Goal: Contribute content: Add original content to the website for others to see

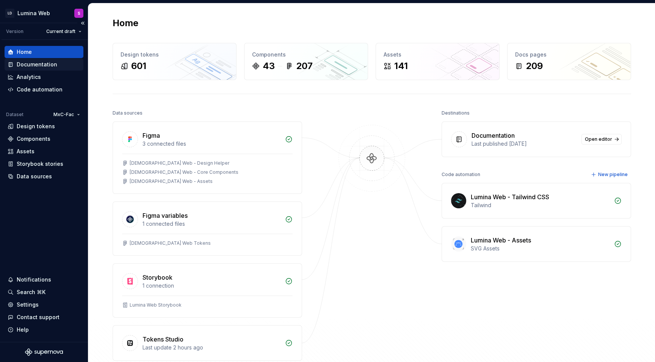
click at [44, 59] on div "Documentation" at bounding box center [44, 64] width 79 height 12
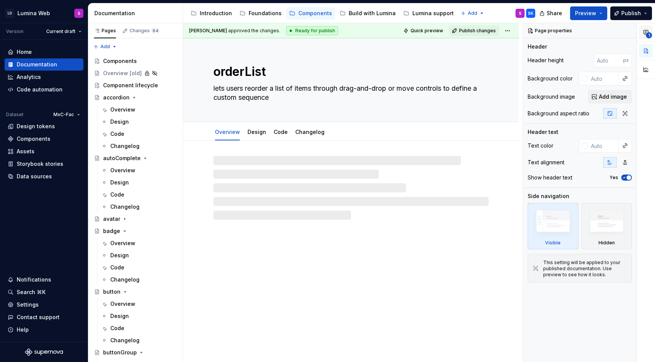
click at [643, 33] on icon "button" at bounding box center [646, 32] width 6 height 6
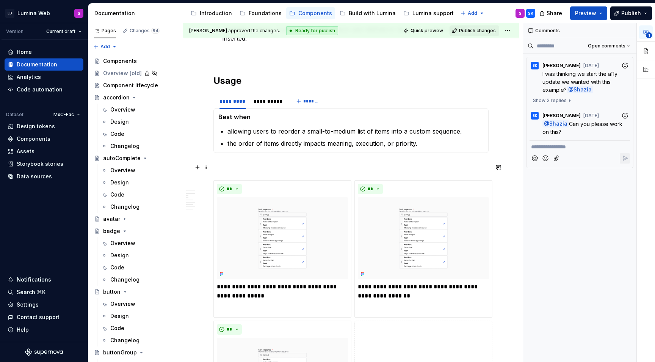
scroll to position [517, 0]
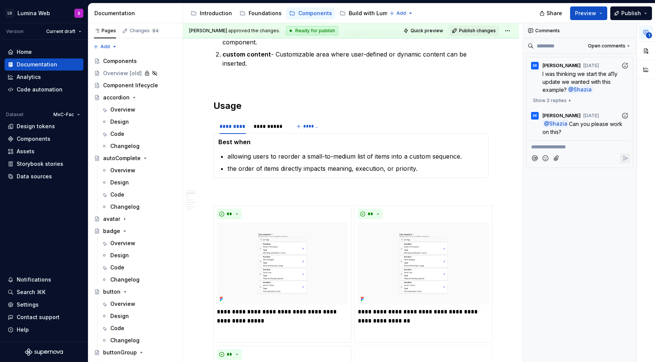
type textarea "*"
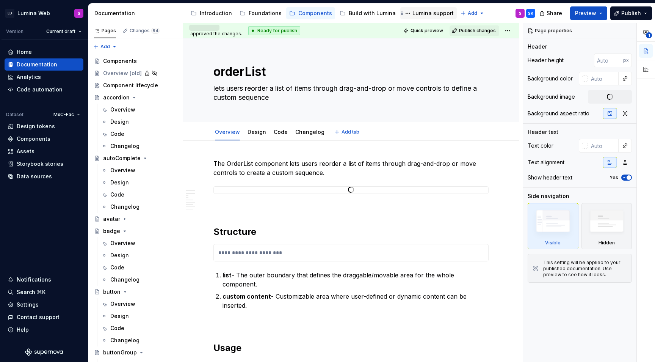
type textarea "*"
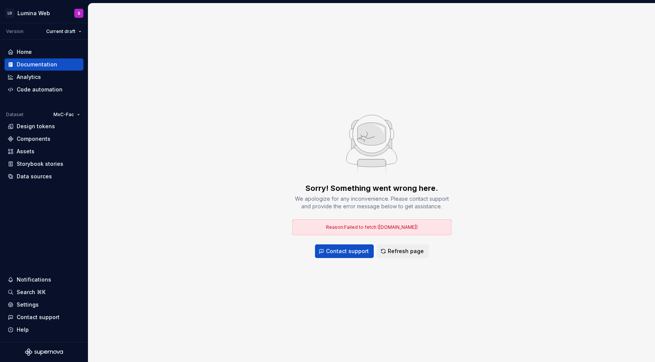
click at [415, 92] on div "Sorry! Something went wrong here. We apologize for any inconvenience. Please co…" at bounding box center [371, 182] width 567 height 358
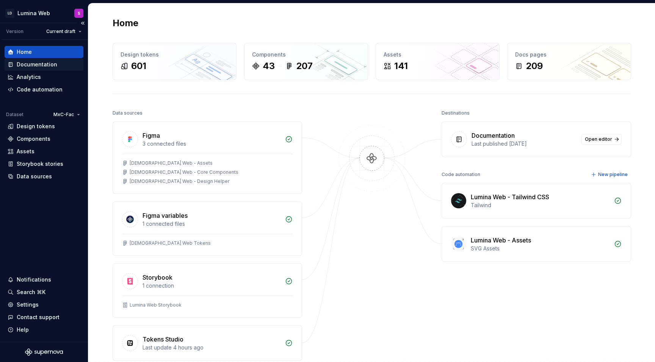
click at [46, 66] on div "Documentation" at bounding box center [37, 65] width 41 height 8
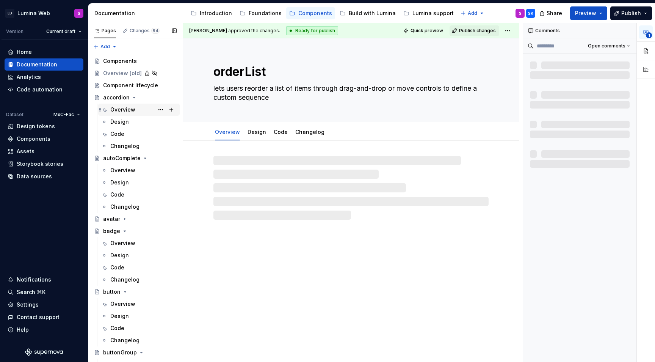
click at [128, 109] on div "Overview" at bounding box center [122, 110] width 25 height 8
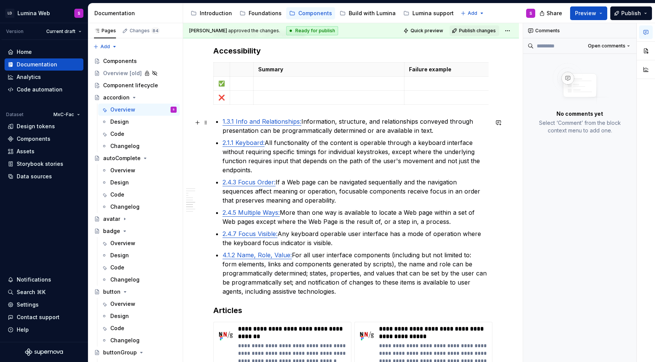
scroll to position [1601, 0]
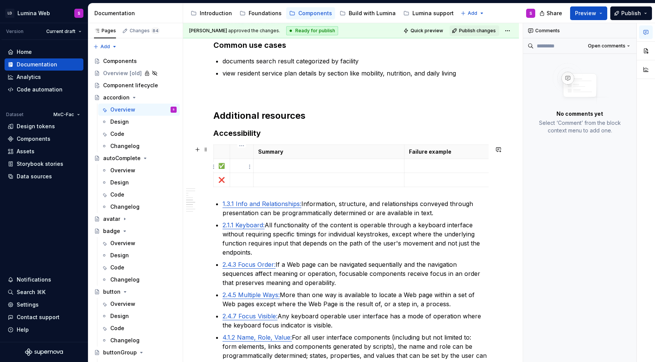
type textarea "*"
click at [237, 168] on p at bounding box center [242, 166] width 14 height 8
click at [278, 163] on p at bounding box center [329, 166] width 142 height 8
paste div
click at [231, 169] on td at bounding box center [242, 166] width 24 height 14
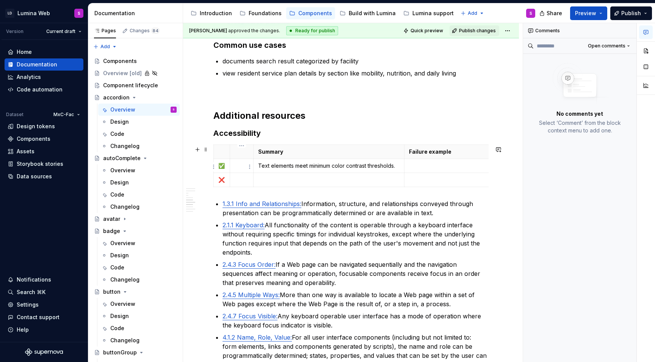
click at [239, 169] on p at bounding box center [242, 166] width 14 height 8
click at [425, 165] on p at bounding box center [482, 166] width 147 height 8
click at [239, 181] on p at bounding box center [242, 180] width 14 height 8
click at [214, 167] on html "LD Lumina Web S Version Current draft Home Documentation Analytics Code automat…" at bounding box center [327, 181] width 655 height 362
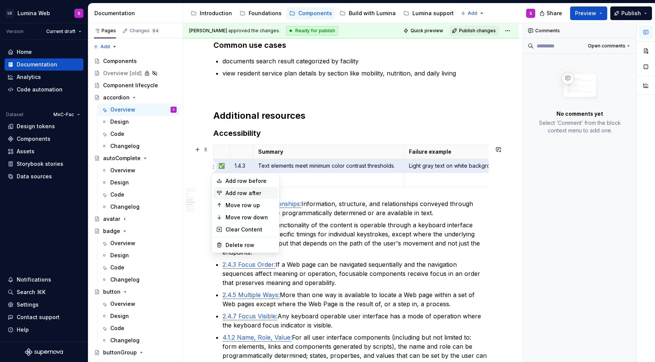
click at [236, 192] on div "Add row after" at bounding box center [250, 193] width 49 height 8
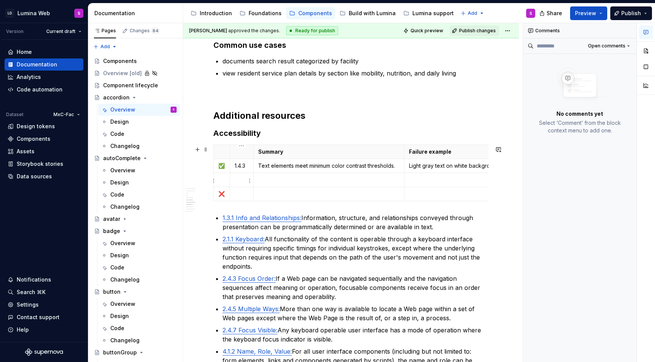
click at [239, 181] on p at bounding box center [242, 180] width 14 height 8
click at [281, 184] on p at bounding box center [329, 180] width 142 height 8
click at [244, 179] on p at bounding box center [242, 180] width 14 height 8
click at [225, 167] on html "LD Lumina Web S Version Current draft Home Documentation Analytics Code automat…" at bounding box center [327, 181] width 655 height 362
click at [220, 168] on html "LD Lumina Web S Version Current draft Home Documentation Analytics Code automat…" at bounding box center [327, 181] width 655 height 362
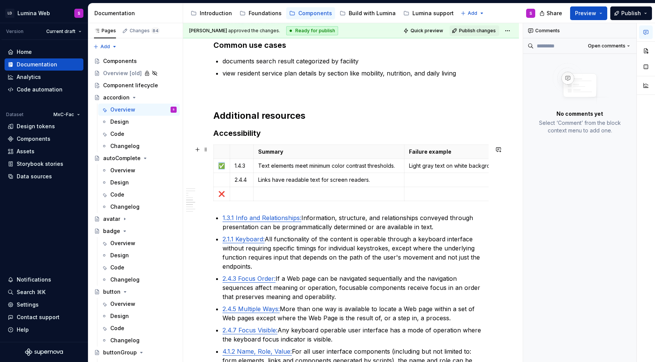
click at [220, 168] on p "✅" at bounding box center [221, 166] width 7 height 8
copy p "✅"
click at [221, 178] on p at bounding box center [221, 180] width 7 height 8
click at [214, 184] on body "LD Lumina Web S Version Current draft Home Documentation Analytics Code automat…" at bounding box center [327, 181] width 655 height 362
click at [214, 182] on html "LD Lumina Web S Version Current draft Home Documentation Analytics Code automat…" at bounding box center [327, 181] width 655 height 362
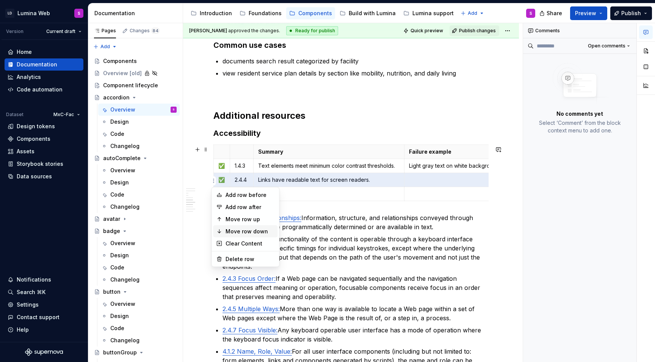
click at [239, 229] on div "Move row down" at bounding box center [250, 232] width 49 height 8
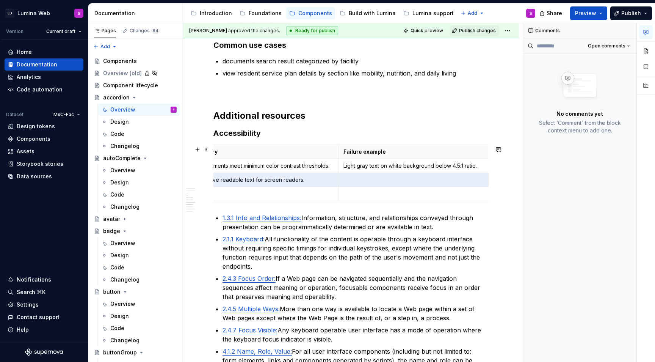
scroll to position [0, 0]
click at [215, 182] on html "LD Lumina Web S Version Current draft Home Documentation Analytics Code automat…" at bounding box center [327, 181] width 655 height 362
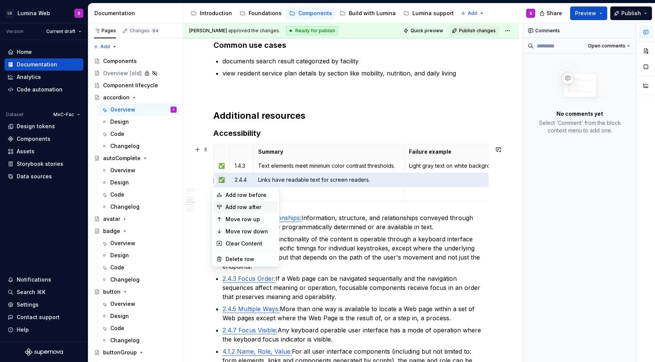
click at [233, 209] on div "Add row after" at bounding box center [250, 207] width 49 height 8
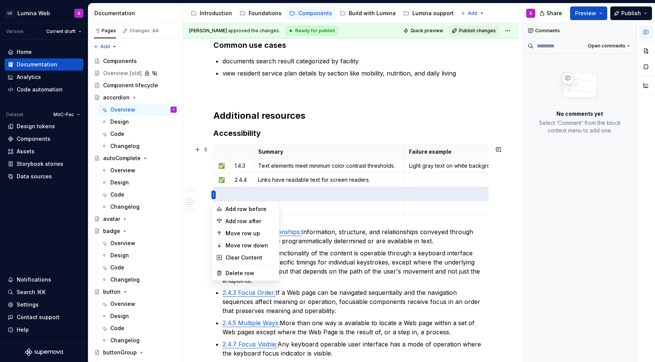
click at [215, 194] on html "LD Lumina Web S Version Current draft Home Documentation Analytics Code automat…" at bounding box center [327, 181] width 655 height 362
click at [232, 221] on div "Add row after" at bounding box center [250, 221] width 49 height 8
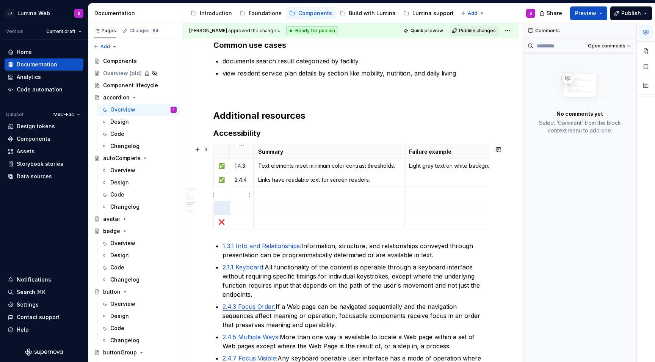
click at [234, 197] on td at bounding box center [242, 194] width 24 height 14
click at [225, 179] on html "LD Lumina Web S Version Current draft Home Documentation Analytics Code automat…" at bounding box center [327, 181] width 655 height 362
click at [221, 179] on html "LD Lumina Web S Version Current draft Home Documentation Analytics Code automat…" at bounding box center [327, 181] width 655 height 362
click at [221, 179] on p "✅" at bounding box center [221, 180] width 7 height 8
copy p "✅"
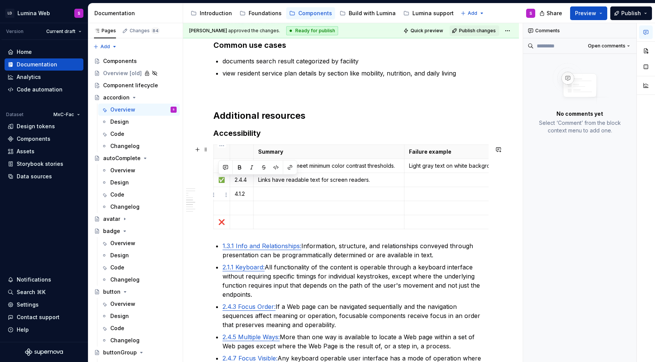
click at [223, 196] on p at bounding box center [221, 194] width 7 height 8
click at [277, 200] on td at bounding box center [328, 194] width 151 height 14
click at [432, 197] on p at bounding box center [482, 194] width 147 height 8
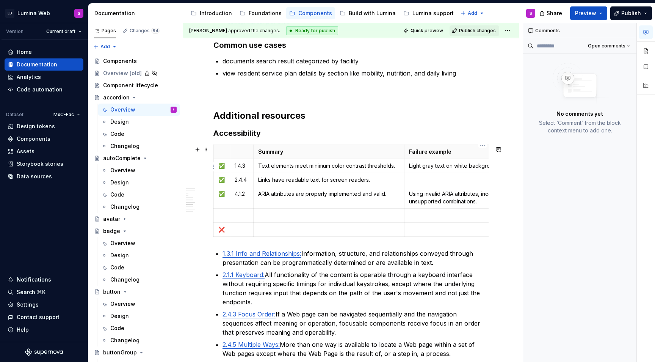
click at [418, 173] on td "Light gray text on white background below 4.5:1 ratio." at bounding box center [483, 166] width 157 height 14
click at [416, 184] on td at bounding box center [483, 180] width 157 height 14
click at [286, 211] on td at bounding box center [328, 215] width 151 height 14
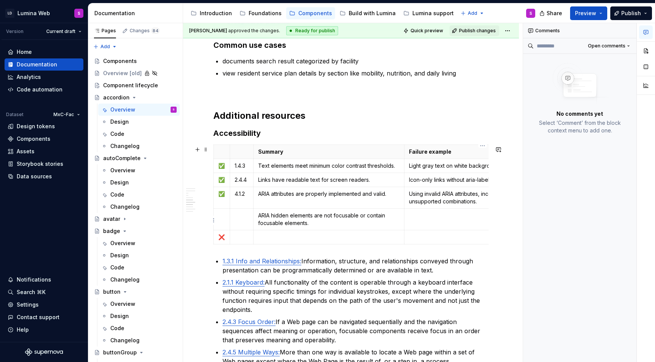
click at [419, 215] on p at bounding box center [482, 216] width 147 height 8
click at [267, 232] on td at bounding box center [328, 237] width 151 height 14
click at [416, 239] on p at bounding box center [482, 237] width 147 height 8
click at [223, 215] on p at bounding box center [221, 216] width 7 height 8
click at [223, 194] on p "✅" at bounding box center [221, 194] width 7 height 8
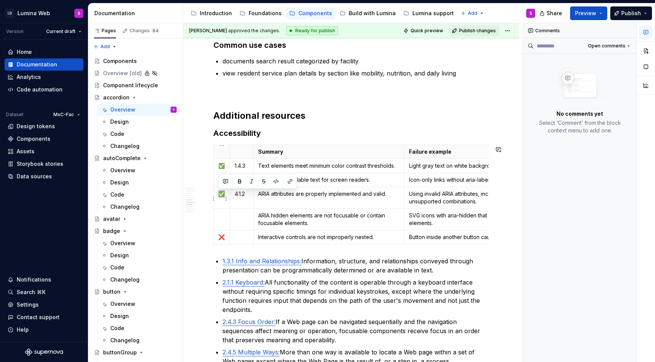
copy p "✅"
click at [223, 220] on td at bounding box center [222, 219] width 16 height 22
click at [247, 194] on html "LD Lumina Web S Version Current draft Home Documentation Analytics Code automat…" at bounding box center [327, 181] width 655 height 362
click at [243, 194] on html "LD Lumina Web S Version Current draft Home Documentation Analytics Code automat…" at bounding box center [327, 181] width 655 height 362
click at [243, 194] on p "4.1.2" at bounding box center [242, 194] width 14 height 8
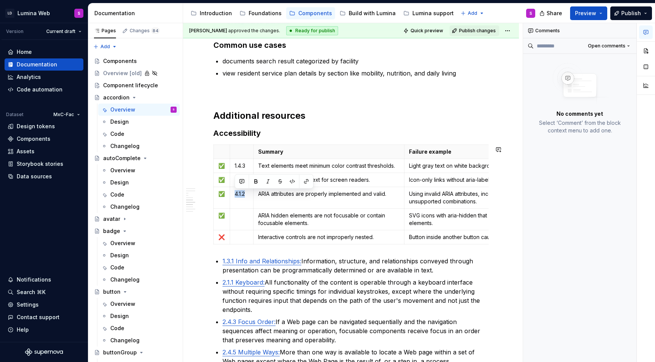
copy p "4.1.2"
click at [244, 221] on td at bounding box center [242, 219] width 24 height 22
click at [243, 240] on p at bounding box center [242, 237] width 14 height 8
click at [222, 236] on p "❌" at bounding box center [221, 237] width 7 height 8
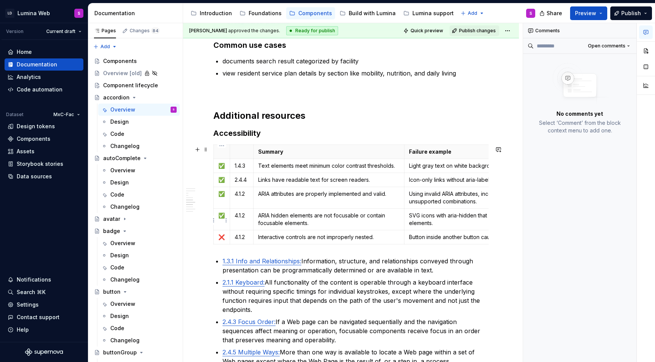
click at [220, 219] on p "✅" at bounding box center [221, 216] width 7 height 8
copy p "✅"
click at [220, 240] on p "❌" at bounding box center [221, 237] width 7 height 8
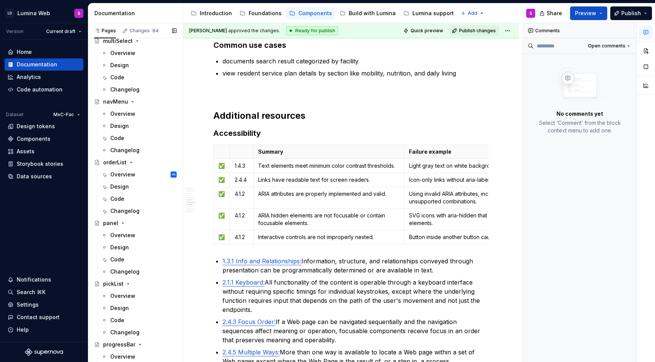
scroll to position [1224, 0]
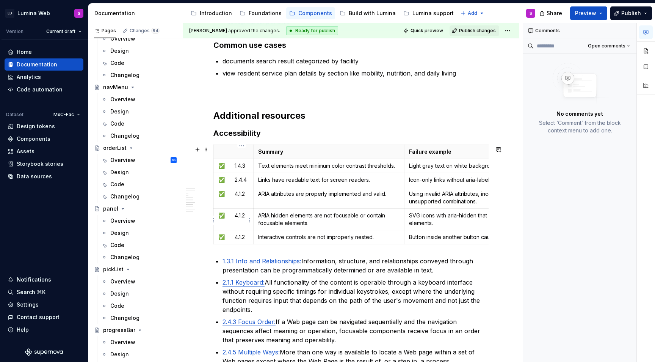
click at [239, 217] on p "4.1.2" at bounding box center [242, 216] width 14 height 8
click at [240, 237] on p "4.1.2" at bounding box center [242, 237] width 14 height 8
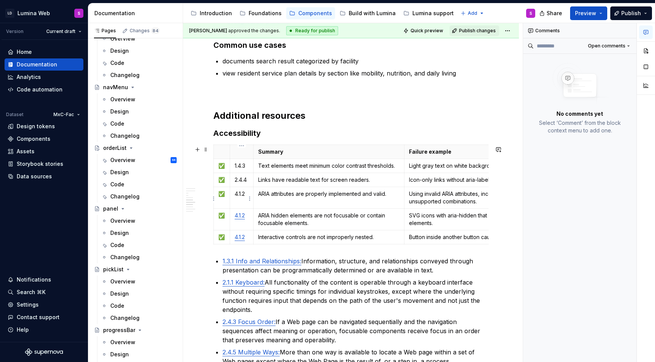
click at [240, 199] on td "4.1.2" at bounding box center [242, 198] width 24 height 22
click at [240, 192] on p "4.1.2" at bounding box center [242, 194] width 14 height 8
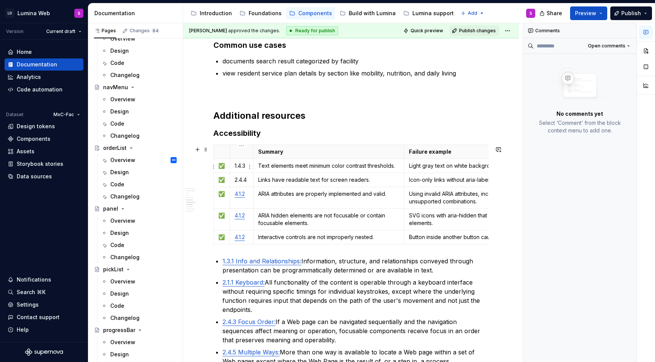
click at [240, 170] on p "1.4.3" at bounding box center [242, 166] width 14 height 8
click at [239, 180] on p "2.4.4" at bounding box center [242, 180] width 14 height 8
click at [279, 211] on td "ARIA hidden elements are not focusable or contain focusable elements." at bounding box center [328, 219] width 151 height 22
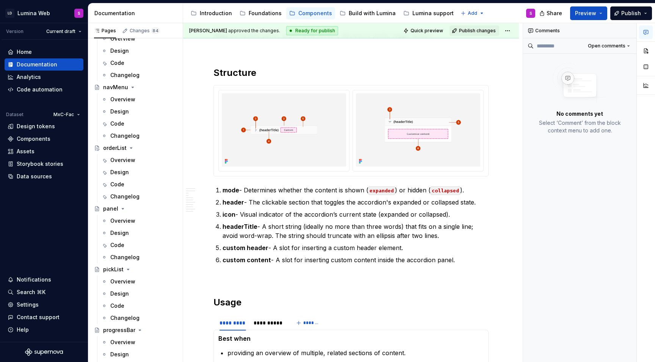
scroll to position [0, 0]
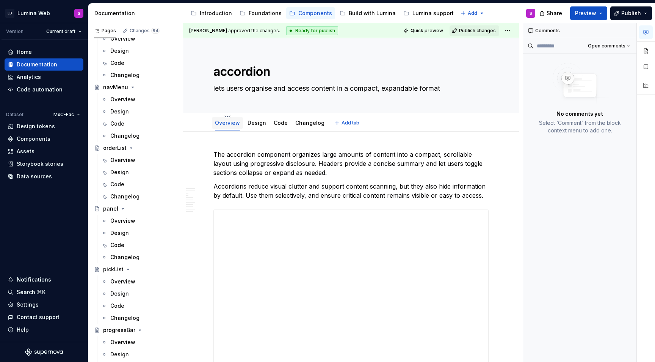
type textarea "*"
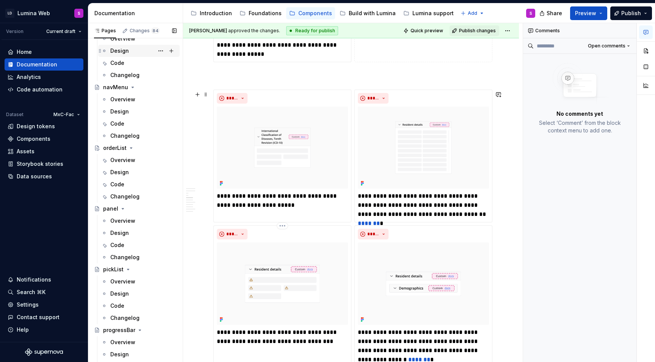
scroll to position [1111, 0]
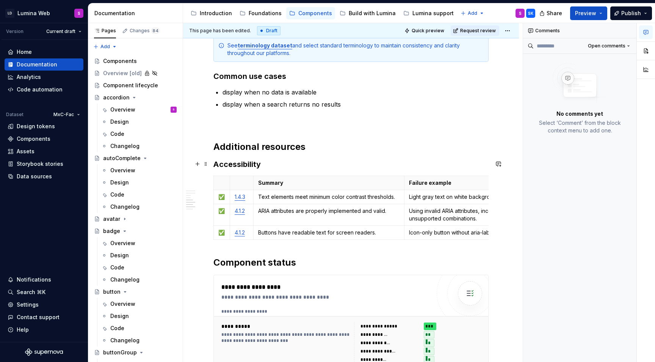
scroll to position [1684, 0]
click at [239, 228] on link "4.1.2" at bounding box center [240, 231] width 10 height 6
copy link "4.1.2"
click at [241, 193] on link "1.4.3" at bounding box center [240, 196] width 11 height 6
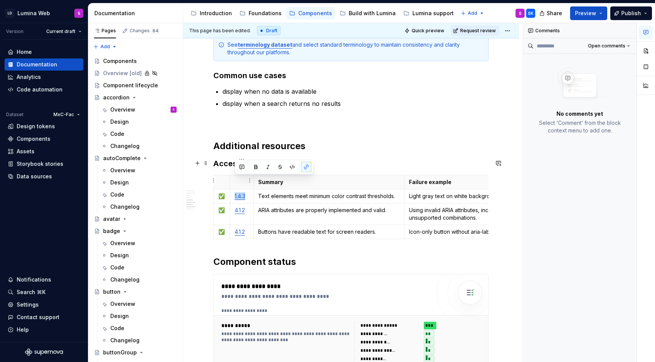
copy link "1.4.3"
click at [250, 198] on html "LD Lumina Web S Version Current draft Home Documentation Analytics Code automat…" at bounding box center [327, 181] width 655 height 362
click at [288, 221] on html "LD Lumina Web S Version Current draft Home Documentation Analytics Code automat…" at bounding box center [327, 181] width 655 height 362
click at [212, 216] on html "LD Lumina Web S Version Current draft Home Documentation Analytics Code automat…" at bounding box center [327, 181] width 655 height 362
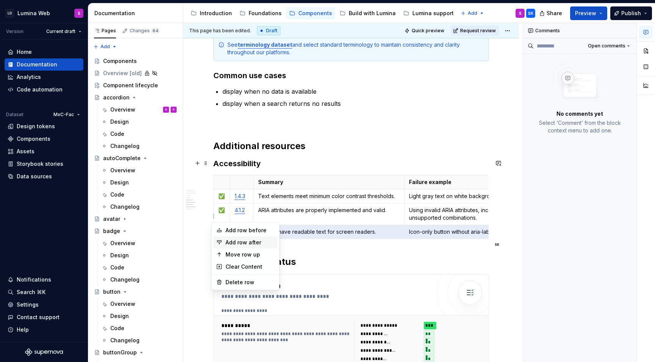
click at [235, 242] on div "Add row after" at bounding box center [250, 243] width 49 height 8
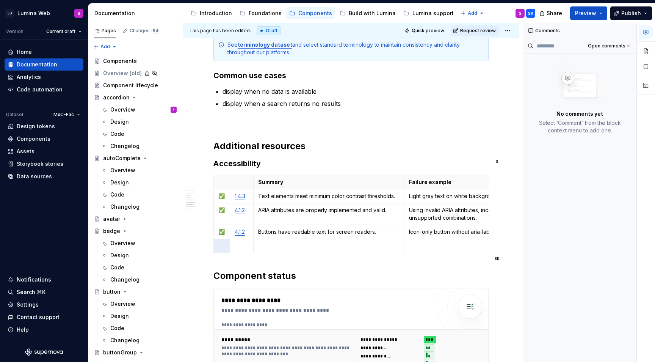
type textarea "*"
click at [241, 239] on td at bounding box center [242, 246] width 24 height 14
click at [215, 179] on html "LD Lumina Web S Version Current draft Home Documentation Analytics Code automat…" at bounding box center [327, 181] width 655 height 362
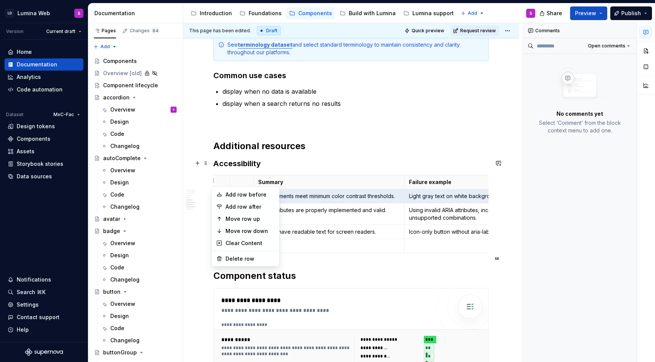
drag, startPoint x: 241, startPoint y: 227, endPoint x: 228, endPoint y: 211, distance: 20.6
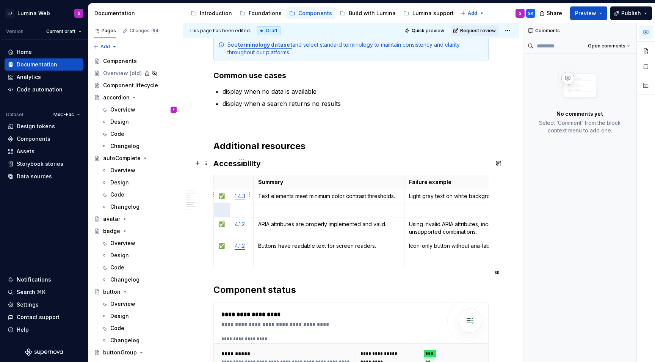
click at [234, 203] on td at bounding box center [242, 210] width 24 height 14
click at [281, 206] on p at bounding box center [329, 210] width 142 height 8
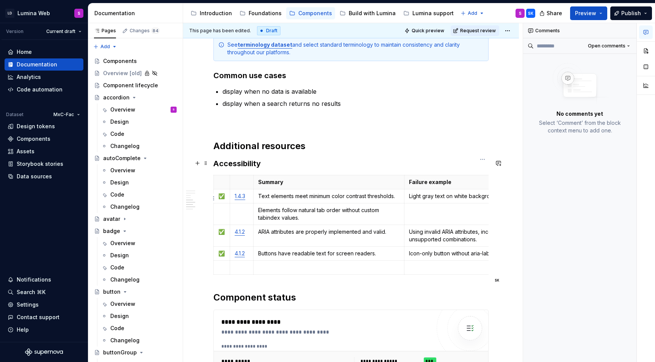
click at [436, 206] on p at bounding box center [482, 210] width 147 height 8
click at [244, 206] on p at bounding box center [242, 210] width 14 height 8
type textarea "*"
click at [246, 206] on p "2.4.3" at bounding box center [242, 210] width 14 height 8
drag, startPoint x: 293, startPoint y: 181, endPoint x: 305, endPoint y: 180, distance: 11.8
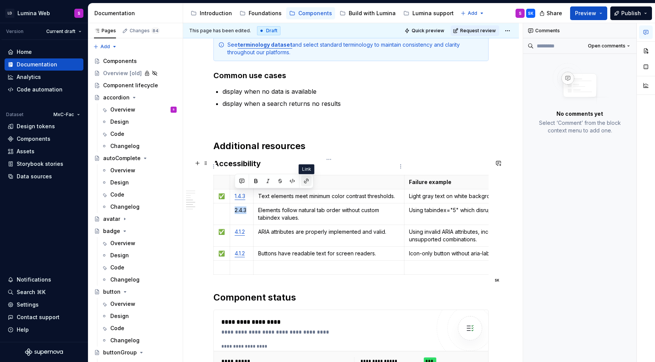
click at [305, 180] on div at bounding box center [274, 181] width 75 height 11
click at [305, 180] on button "button" at bounding box center [306, 181] width 11 height 11
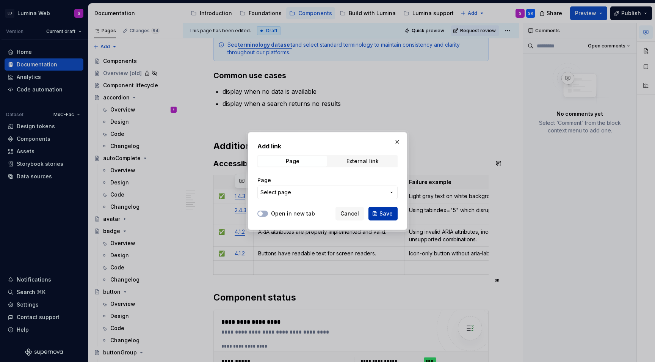
click at [387, 209] on button "Save" at bounding box center [383, 214] width 29 height 14
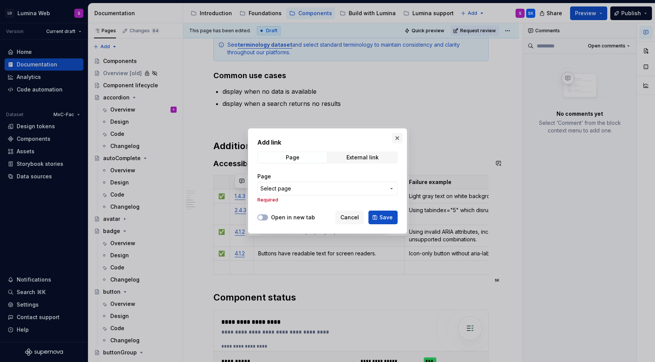
click at [393, 137] on button "button" at bounding box center [397, 138] width 11 height 11
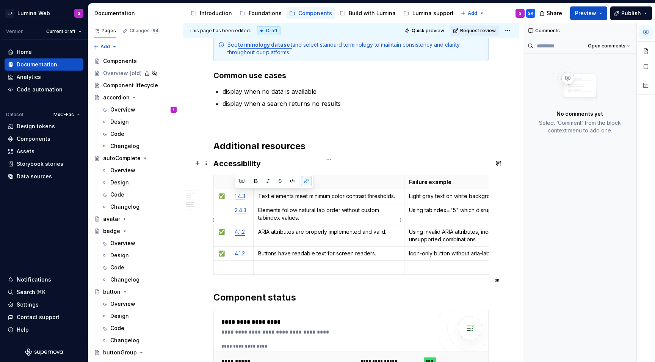
click at [296, 225] on td "ARIA attributes are properly implemented and valid." at bounding box center [328, 236] width 151 height 22
click at [223, 192] on p "✅" at bounding box center [221, 196] width 7 height 8
copy p "✅"
click at [222, 206] on p at bounding box center [221, 210] width 7 height 8
click at [270, 250] on p "Buttons have readable text for screen readers." at bounding box center [329, 254] width 142 height 8
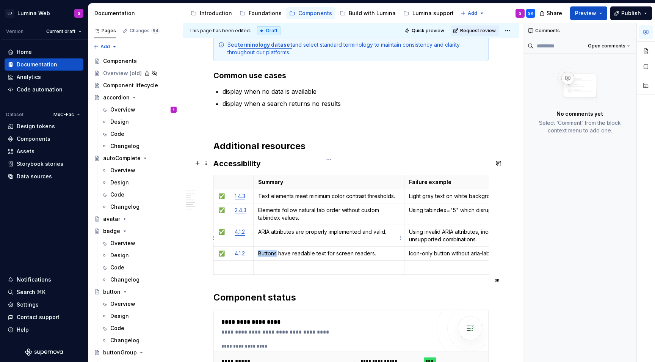
click at [270, 250] on p "Buttons have readable text for screen readers." at bounding box center [329, 254] width 142 height 8
click at [243, 250] on link "4.1.2" at bounding box center [240, 253] width 10 height 6
click at [299, 250] on p "Buttons have readable text for screen readers." at bounding box center [329, 254] width 142 height 8
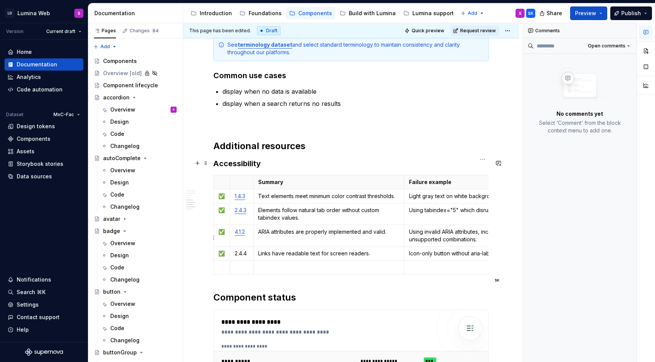
click at [428, 250] on p "Icon-only button without aria-label or visible text." at bounding box center [482, 254] width 147 height 8
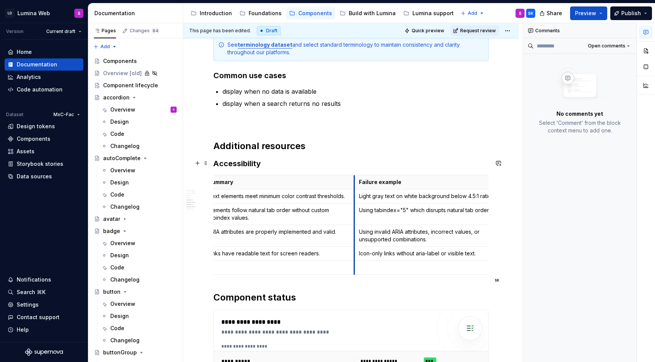
scroll to position [0, 0]
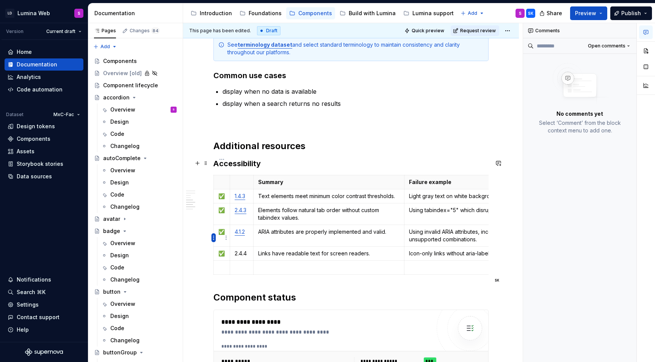
click at [213, 238] on html "LD Lumina Web S Version Current draft Home Documentation Analytics Code automat…" at bounding box center [327, 181] width 655 height 362
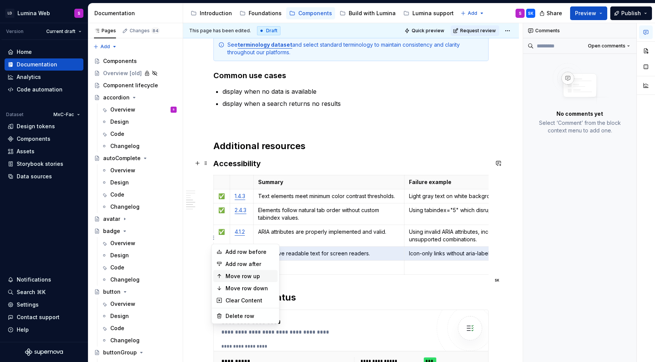
click at [241, 277] on div "Move row up" at bounding box center [250, 276] width 49 height 8
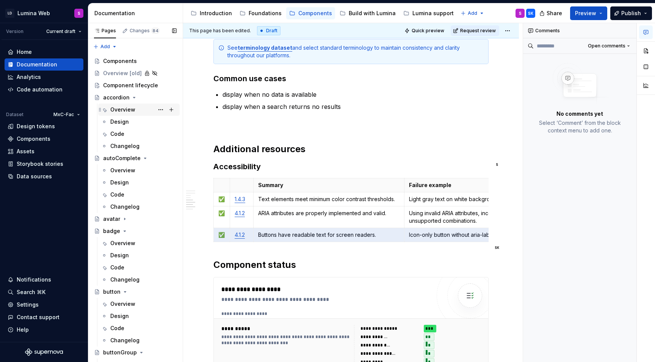
click at [121, 106] on div "Overview" at bounding box center [122, 110] width 25 height 8
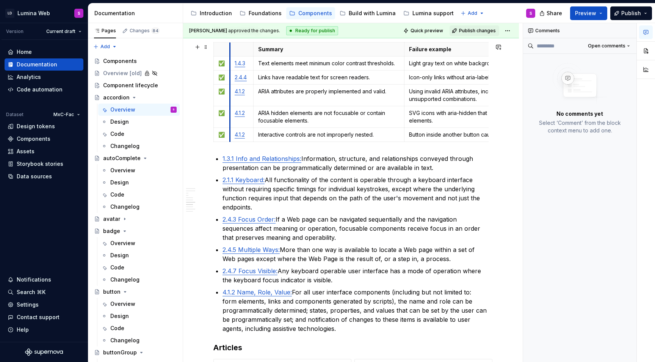
scroll to position [1677, 0]
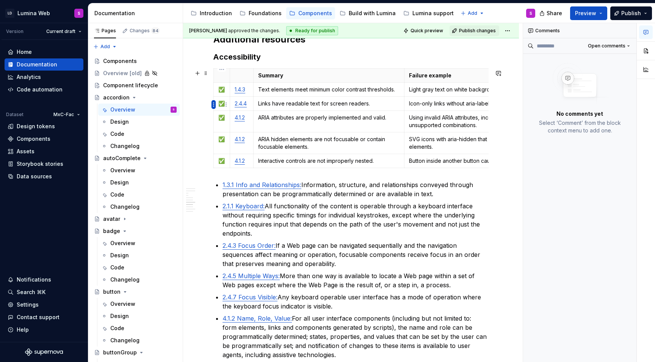
click at [213, 102] on html "LD Lumina Web S Version Current draft Home Documentation Analytics Code automat…" at bounding box center [327, 181] width 655 height 362
type textarea "*"
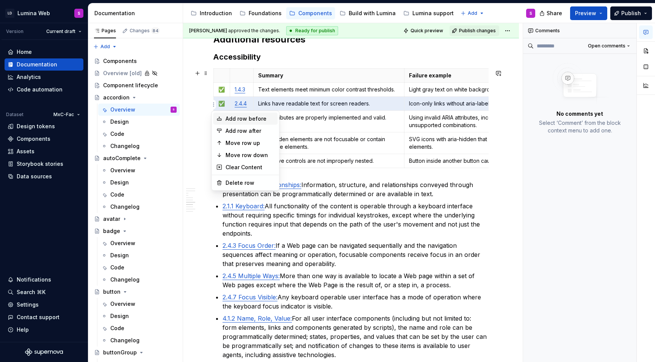
click at [233, 121] on div "Add row before" at bounding box center [250, 119] width 49 height 8
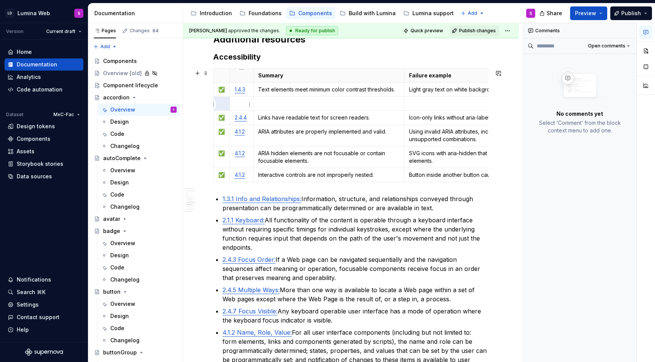
click at [237, 106] on p at bounding box center [242, 104] width 14 height 8
click at [222, 118] on p "✅" at bounding box center [221, 118] width 7 height 8
copy p "✅"
click at [216, 106] on td at bounding box center [222, 103] width 16 height 14
click at [240, 105] on p "2.4.3" at bounding box center [242, 104] width 14 height 8
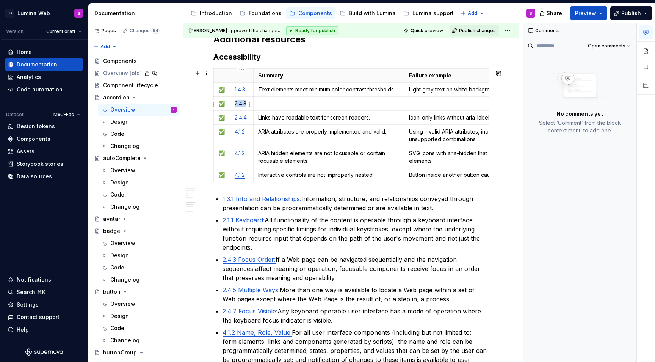
click at [240, 105] on p "2.4.3" at bounding box center [242, 104] width 14 height 8
click at [302, 106] on p at bounding box center [329, 104] width 142 height 8
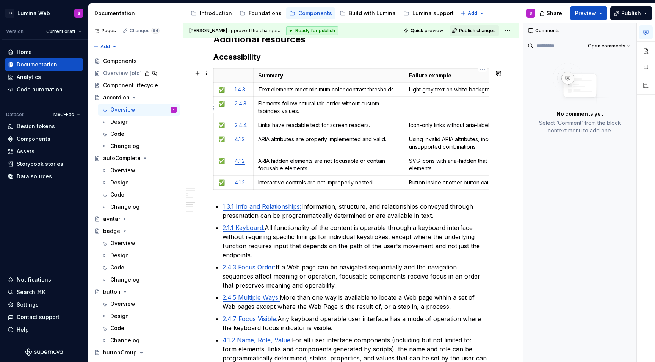
click at [417, 102] on p at bounding box center [482, 104] width 147 height 8
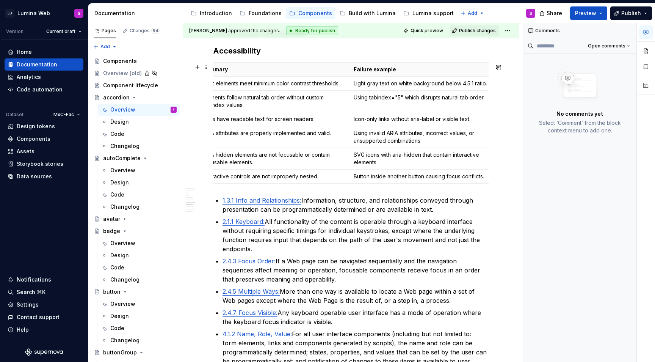
scroll to position [0, 0]
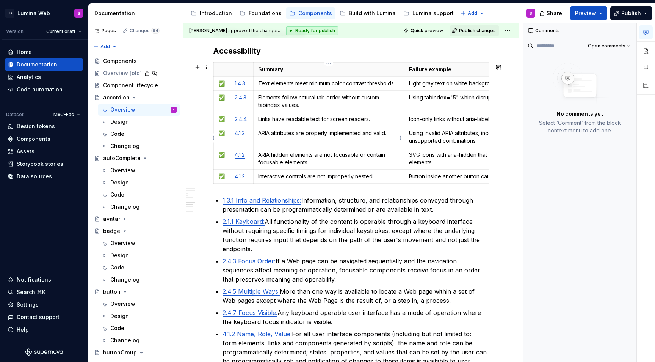
click at [289, 145] on td "ARIA attributes are properly implemented and valid." at bounding box center [328, 137] width 151 height 22
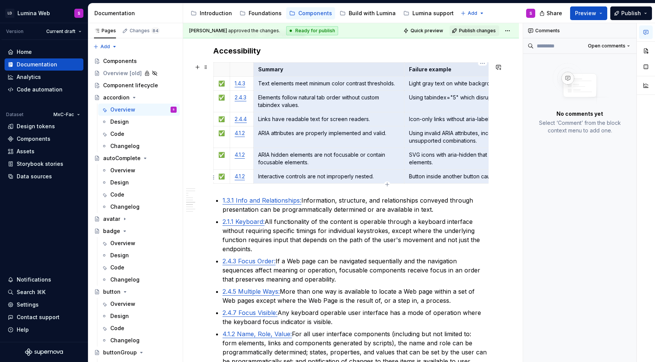
drag, startPoint x: 259, startPoint y: 72, endPoint x: 464, endPoint y: 181, distance: 231.3
click at [464, 181] on tbody "Summary Failure example ✅ 1.4.3 Text elements meet minimum color contrast thres…" at bounding box center [387, 122] width 347 height 121
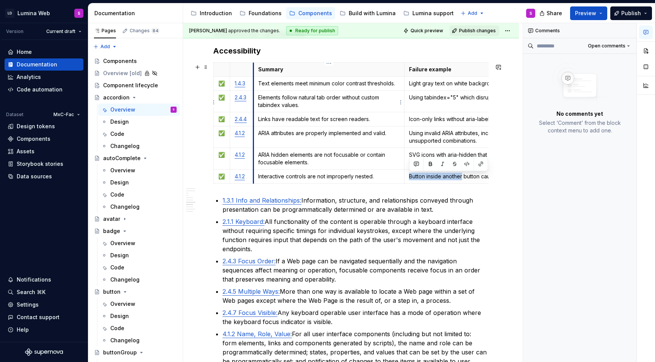
click at [255, 96] on td "Elements follow natural tab order without custom tabindex values." at bounding box center [328, 101] width 151 height 22
click at [176, 27] on button "button" at bounding box center [174, 30] width 11 height 11
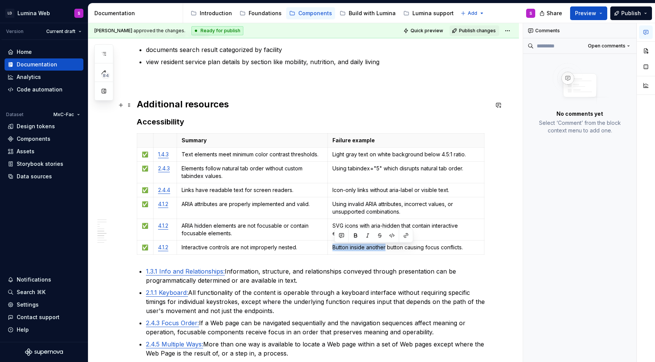
scroll to position [1683, 0]
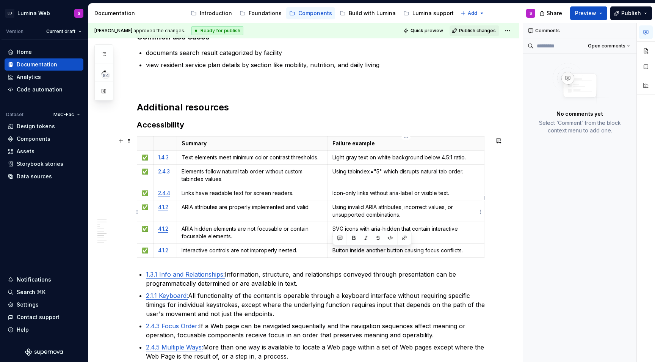
click at [462, 222] on td "Using invalid ARIA attributes, incorrect values, or unsupported combinations." at bounding box center [406, 211] width 157 height 22
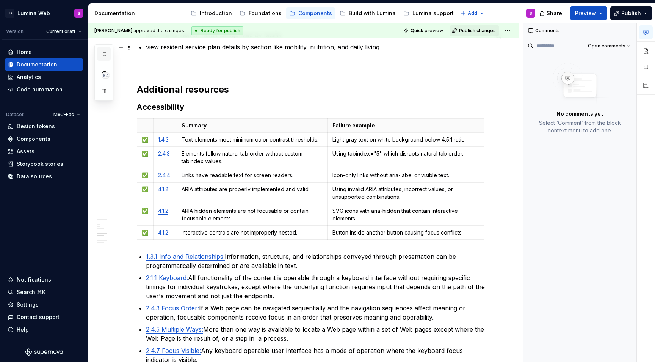
click at [105, 48] on button "button" at bounding box center [104, 54] width 14 height 14
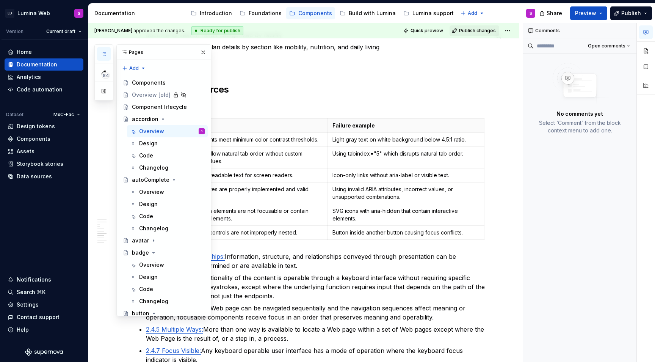
click at [99, 50] on button "button" at bounding box center [104, 54] width 14 height 14
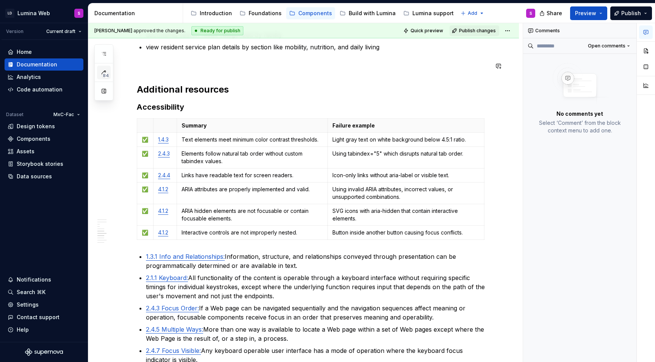
click at [105, 73] on span "84" at bounding box center [106, 75] width 8 height 6
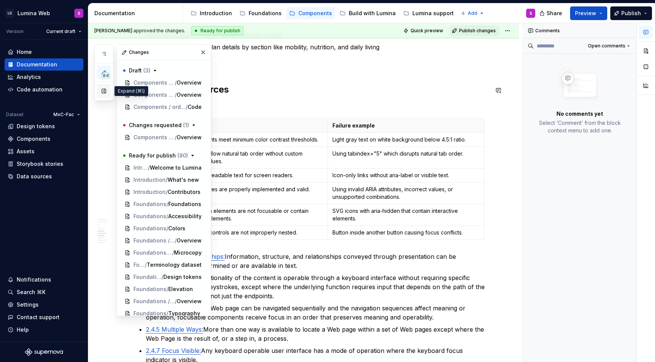
click at [105, 91] on button "button" at bounding box center [104, 91] width 14 height 14
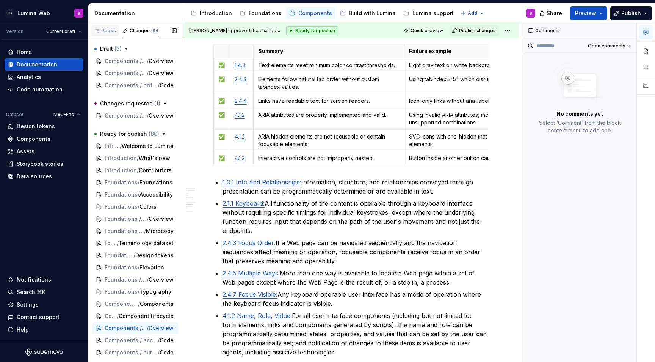
click at [109, 30] on div "Pages" at bounding box center [105, 31] width 22 height 6
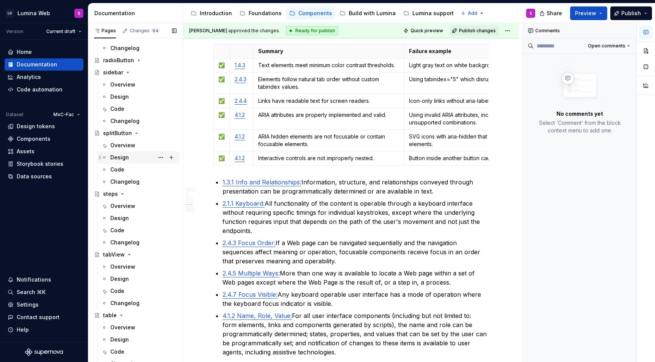
scroll to position [1612, 0]
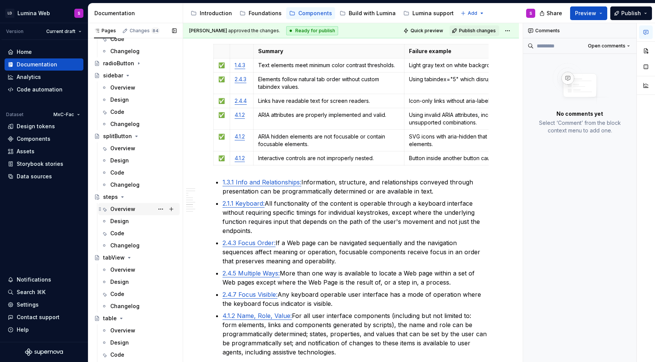
click at [125, 209] on div "Overview" at bounding box center [122, 209] width 25 height 8
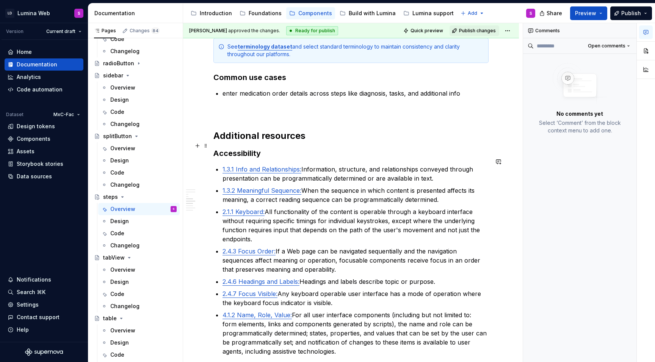
scroll to position [1480, 0]
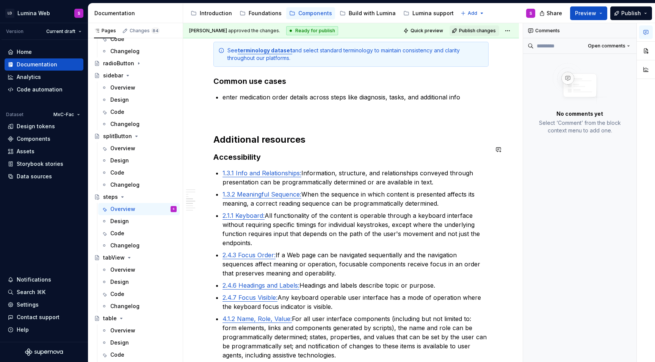
click at [272, 168] on p "1.3.1 Info and Relationships: Information, structure, and relationships conveye…" at bounding box center [356, 177] width 266 height 18
click at [272, 152] on h3 "Accessibility" at bounding box center [351, 157] width 275 height 11
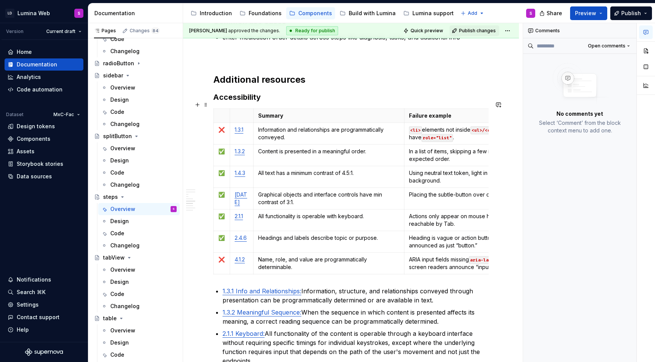
scroll to position [1542, 0]
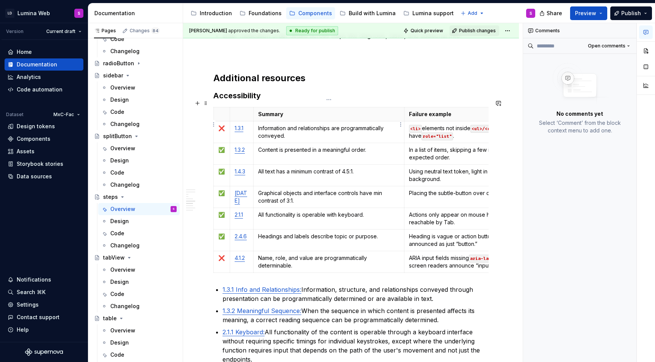
click at [258, 124] on p "Information and relationships are programmatically conveyed." at bounding box center [329, 131] width 142 height 15
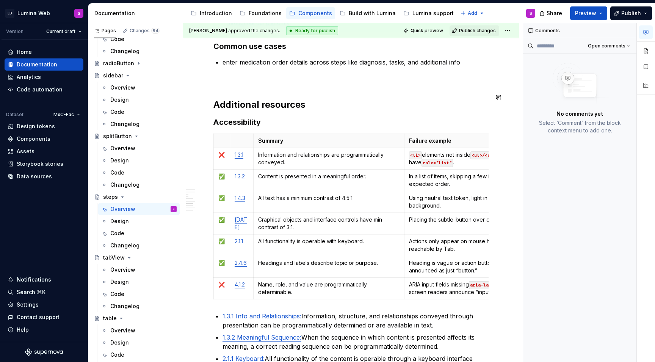
scroll to position [1520, 0]
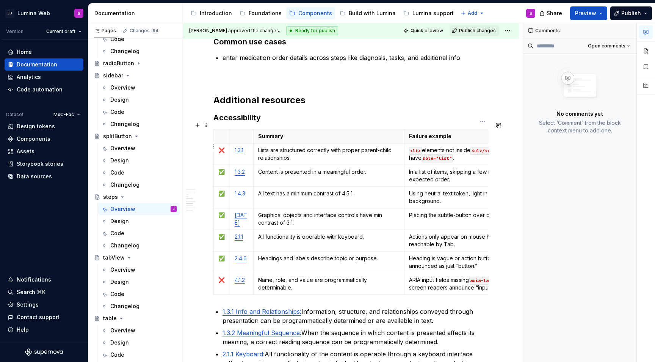
click at [446, 149] on p "<li> elements not inside <ul>/<ol> ; parent doesn’t have role="list" ." at bounding box center [482, 153] width 147 height 15
click at [260, 190] on p "All text has a minimum contrast of 4.5:1." at bounding box center [329, 194] width 142 height 8
click at [214, 189] on html "LD Lumina Web S Version Current draft Home Documentation Analytics Code automat…" at bounding box center [327, 181] width 655 height 362
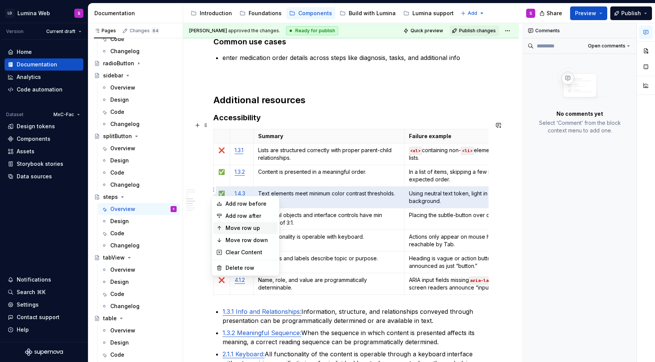
click at [245, 231] on div "Move row up" at bounding box center [250, 228] width 49 height 8
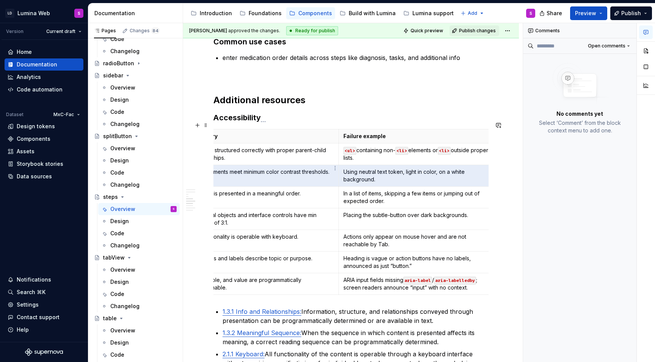
scroll to position [0, 0]
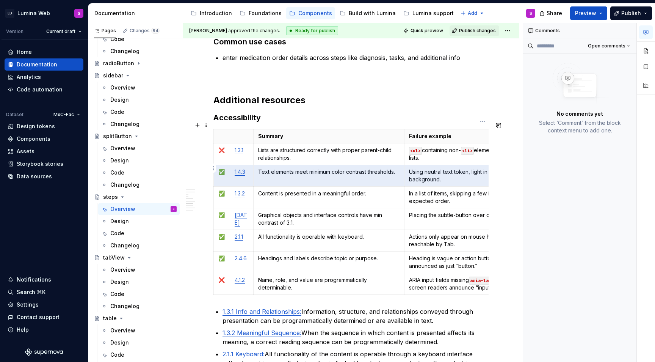
click at [412, 171] on p "Using neutral text token, light in color, on a white background." at bounding box center [482, 175] width 147 height 15
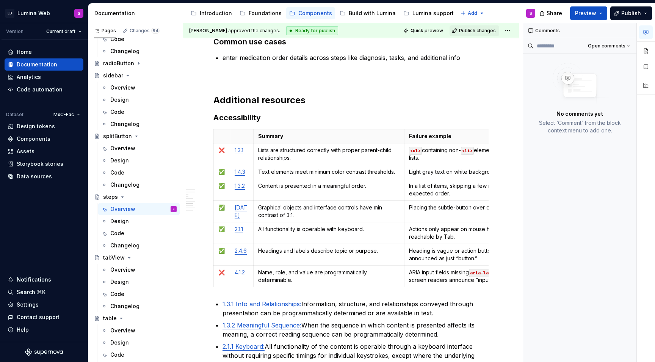
type textarea "*"
click at [236, 185] on td "1.3.2" at bounding box center [242, 190] width 24 height 22
click at [294, 187] on td "Content is presented in a meaningful order." at bounding box center [328, 190] width 151 height 22
click at [413, 179] on td "In a list of items, skipping a few items or jumping out of expected order." at bounding box center [483, 190] width 157 height 22
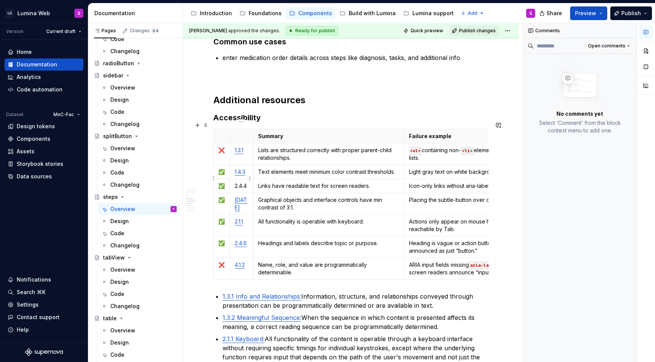
click at [237, 182] on p "2.4.4" at bounding box center [242, 186] width 14 height 8
click at [213, 196] on html "LD Lumina Web S Version Current draft Home Documentation Analytics Code automat…" at bounding box center [327, 181] width 655 height 362
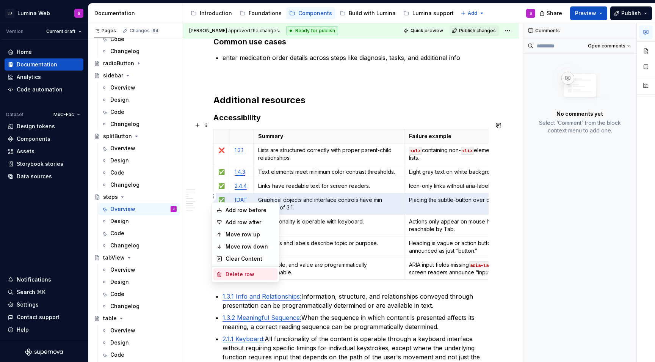
click at [236, 274] on div "Delete row" at bounding box center [250, 274] width 49 height 8
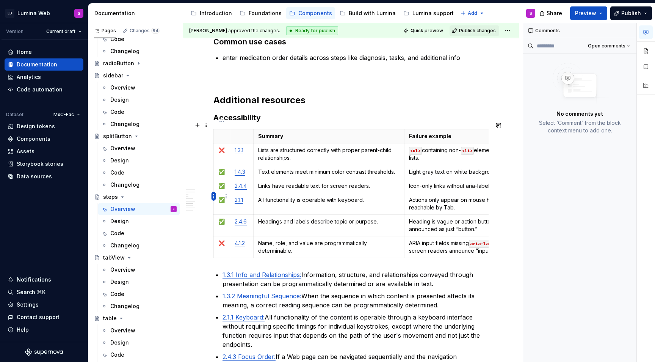
click at [214, 193] on html "LD Lumina Web S Version Current draft Home Documentation Analytics Code automat…" at bounding box center [327, 181] width 655 height 362
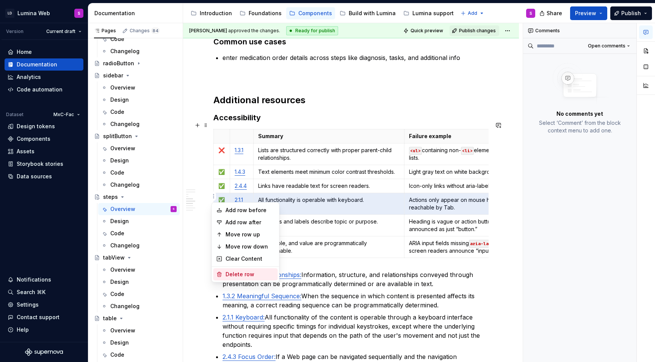
click at [240, 274] on div "Delete row" at bounding box center [250, 274] width 49 height 8
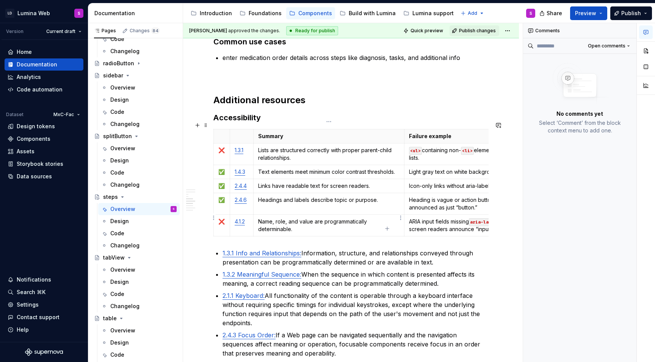
click at [280, 219] on p "Name, role, and value are programmatically determinable." at bounding box center [329, 225] width 142 height 15
click at [221, 196] on p "✅" at bounding box center [221, 200] width 7 height 8
copy p "✅"
click at [218, 218] on p "❌" at bounding box center [221, 222] width 7 height 8
click at [212, 195] on html "LD Lumina Web S Version Current draft Home Documentation Analytics Code automat…" at bounding box center [327, 181] width 655 height 362
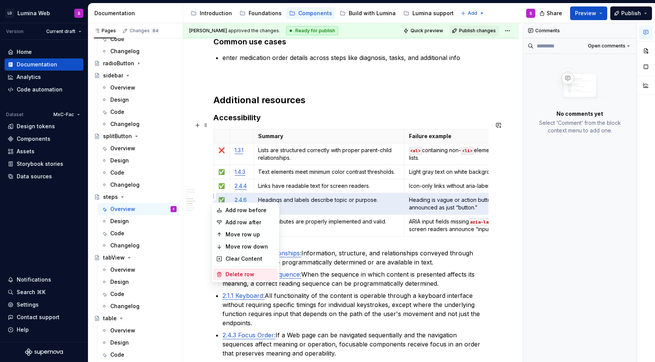
click at [251, 270] on div "Delete row" at bounding box center [250, 274] width 49 height 8
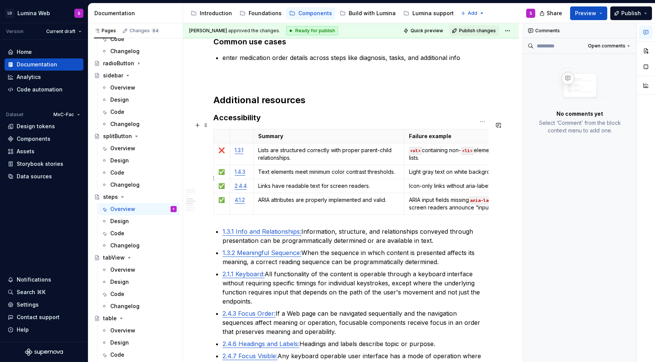
click at [424, 182] on p "Icon-only links without aria-label or visible text." at bounding box center [482, 186] width 147 height 8
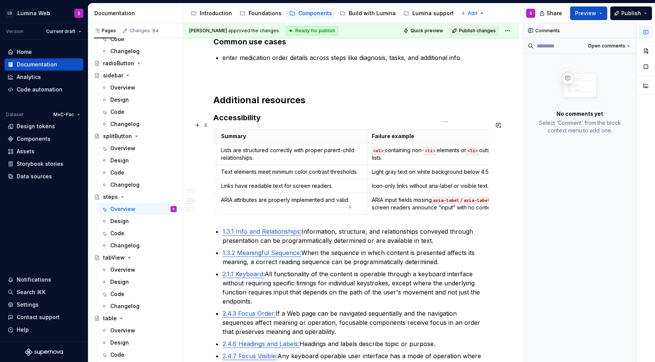
click at [399, 196] on p "ARIA input fields missing aria-label / aria-labelledby ; screen readers announc…" at bounding box center [445, 203] width 147 height 15
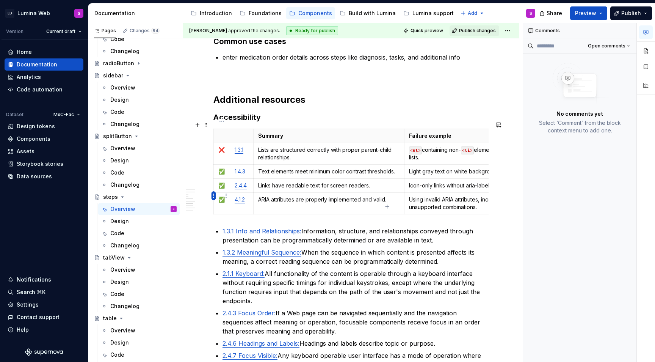
click at [213, 195] on html "LD Lumina Web S Version Current draft Home Documentation Analytics Code automat…" at bounding box center [327, 181] width 655 height 362
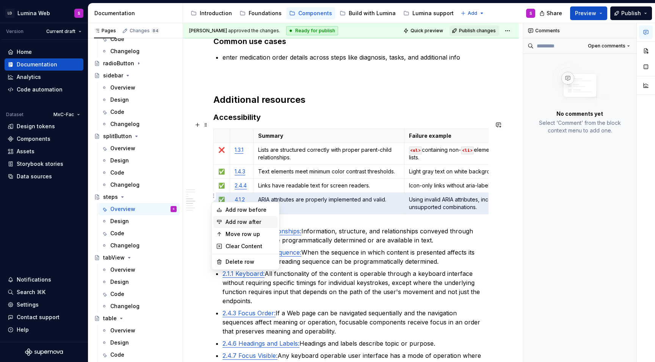
click at [238, 221] on div "Add row after" at bounding box center [250, 222] width 49 height 8
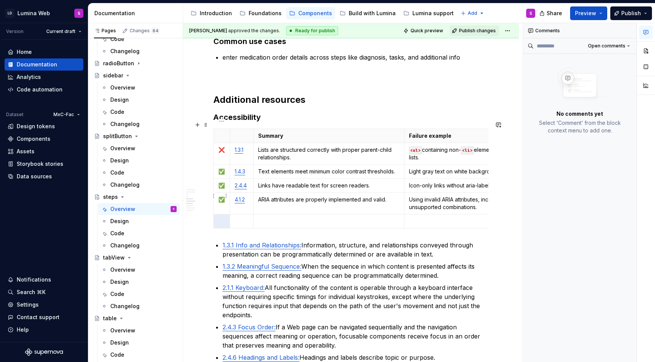
click at [223, 196] on p "✅" at bounding box center [221, 200] width 7 height 8
copy p "✅"
click at [222, 217] on p at bounding box center [221, 221] width 7 height 8
click at [235, 197] on td "4.1.2" at bounding box center [242, 203] width 24 height 22
copy link "4.1.2"
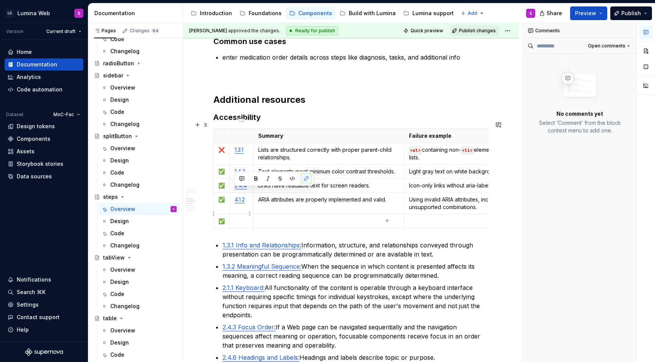
click at [242, 217] on p at bounding box center [242, 221] width 14 height 8
click at [214, 213] on html "LD Lumina Web S Version Current draft Home Documentation Analytics Code automat…" at bounding box center [327, 181] width 655 height 362
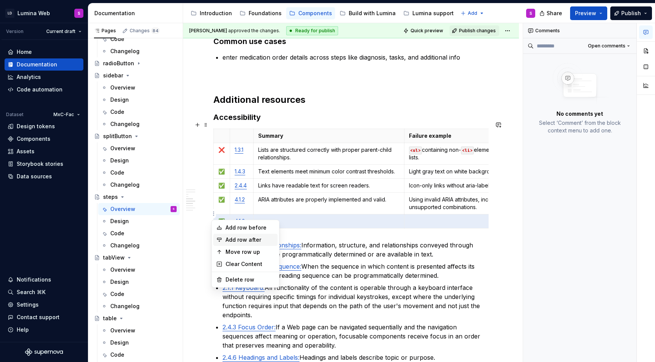
click at [235, 239] on div "Add row after" at bounding box center [250, 240] width 49 height 8
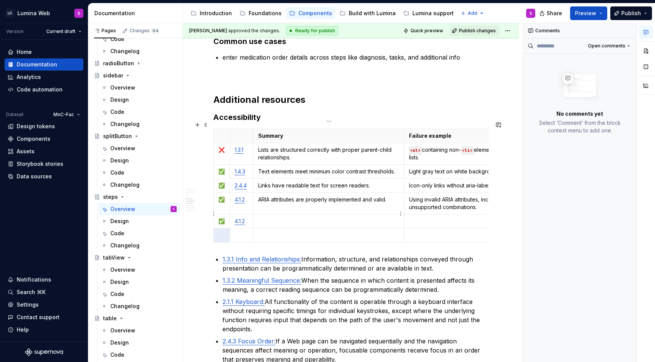
click at [295, 217] on p at bounding box center [329, 221] width 142 height 8
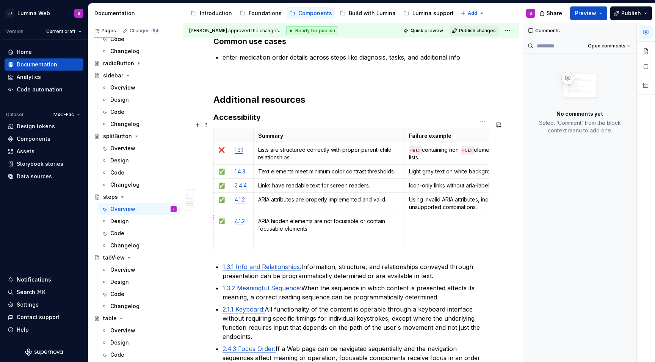
click at [426, 218] on td at bounding box center [483, 225] width 157 height 22
click at [289, 236] on td at bounding box center [328, 243] width 151 height 14
click at [213, 235] on html "LD Lumina Web S Version Current draft Home Documentation Analytics Code automat…" at bounding box center [327, 181] width 655 height 362
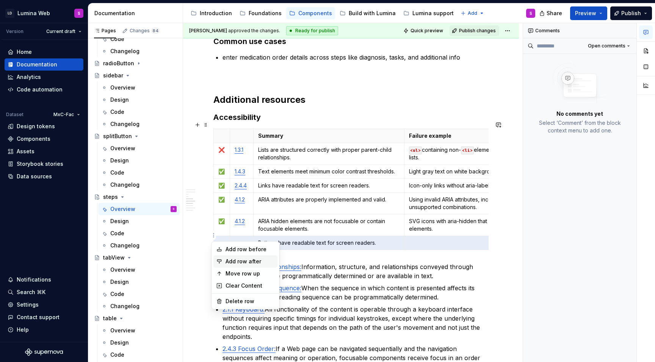
click at [234, 261] on div "Add row after" at bounding box center [250, 262] width 49 height 8
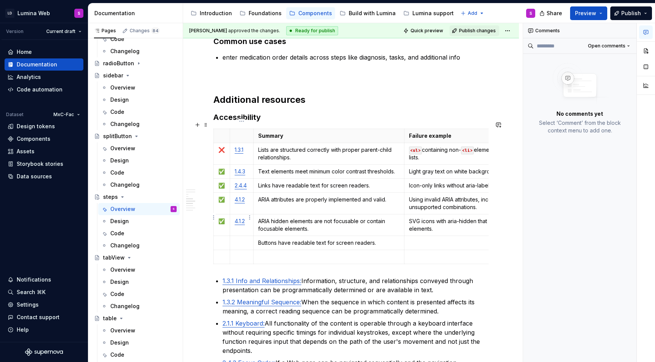
click at [239, 218] on link "4.1.2" at bounding box center [240, 221] width 10 height 6
copy link "4.1.2"
click at [240, 239] on p at bounding box center [242, 243] width 14 height 8
click at [225, 215] on html "LD Lumina Web S Version Current draft Home Documentation Analytics Code automat…" at bounding box center [327, 181] width 655 height 362
click at [222, 212] on html "LD Lumina Web S Version Current draft Home Documentation Analytics Code automat…" at bounding box center [327, 181] width 655 height 362
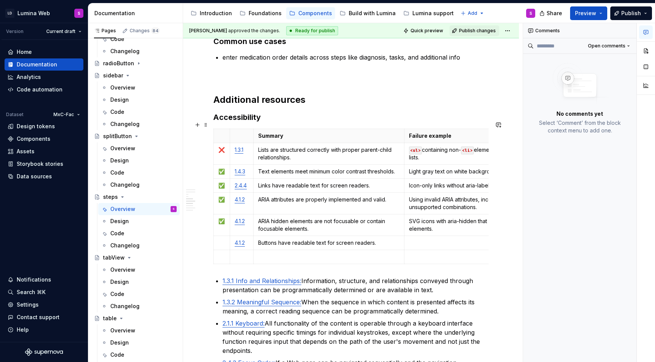
click at [222, 217] on p "✅" at bounding box center [221, 221] width 7 height 8
copy p "✅"
click at [221, 239] on p at bounding box center [221, 243] width 7 height 8
click at [425, 239] on p at bounding box center [482, 243] width 147 height 8
click at [421, 253] on p at bounding box center [482, 257] width 147 height 8
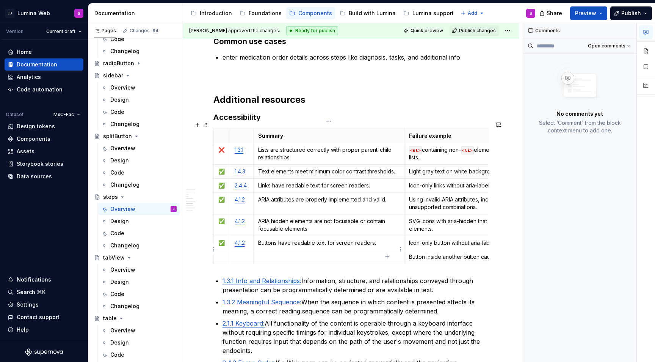
click at [282, 253] on p at bounding box center [329, 257] width 142 height 8
click at [223, 239] on p "✅" at bounding box center [221, 243] width 7 height 8
copy p "✅"
click at [220, 253] on p at bounding box center [221, 257] width 7 height 8
click at [219, 146] on p "❌" at bounding box center [221, 150] width 7 height 8
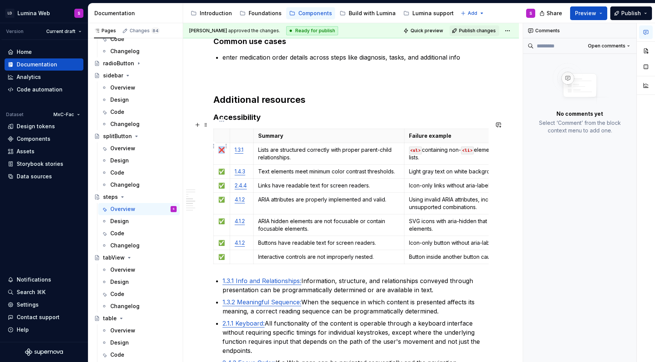
click at [219, 146] on p "❌" at bounding box center [221, 150] width 7 height 8
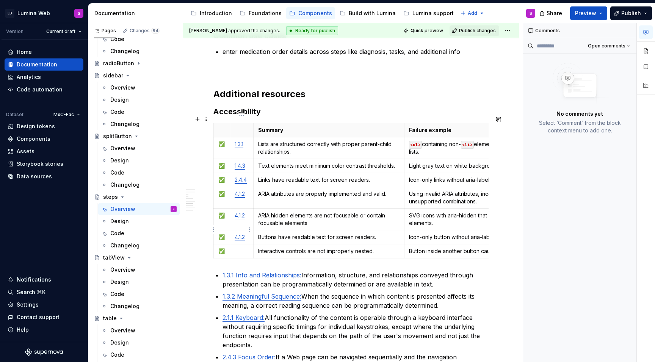
click at [245, 234] on link "4.1.2" at bounding box center [240, 237] width 10 height 6
click at [239, 247] on p at bounding box center [242, 251] width 14 height 8
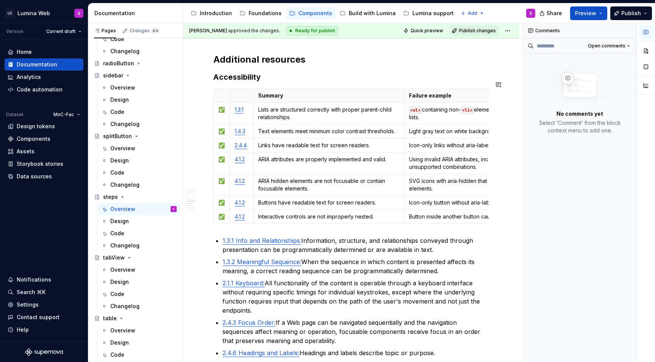
scroll to position [1620, 0]
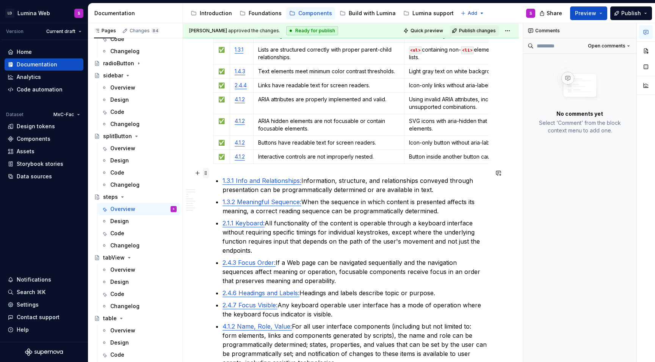
click at [208, 174] on span at bounding box center [206, 173] width 6 height 11
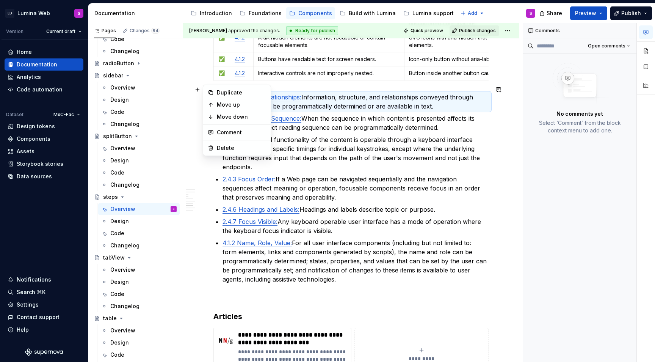
scroll to position [1713, 0]
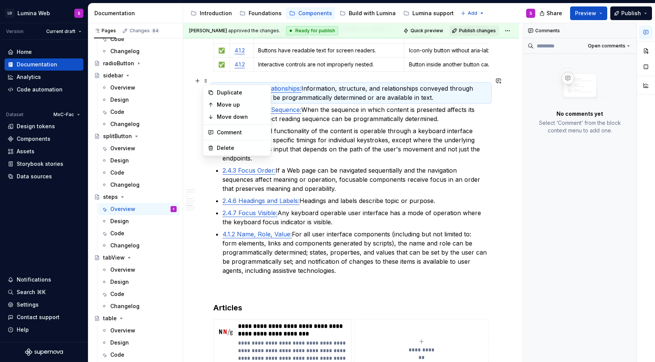
click at [305, 157] on ul "1.3.1 Info and Relationships: Information, structure, and relationships conveye…" at bounding box center [356, 179] width 266 height 191
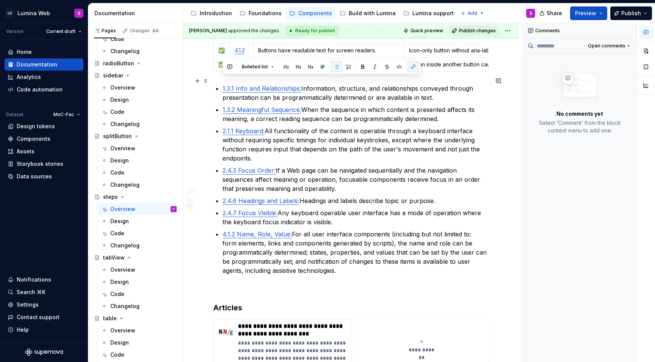
drag, startPoint x: 350, startPoint y: 263, endPoint x: 211, endPoint y: 80, distance: 230.1
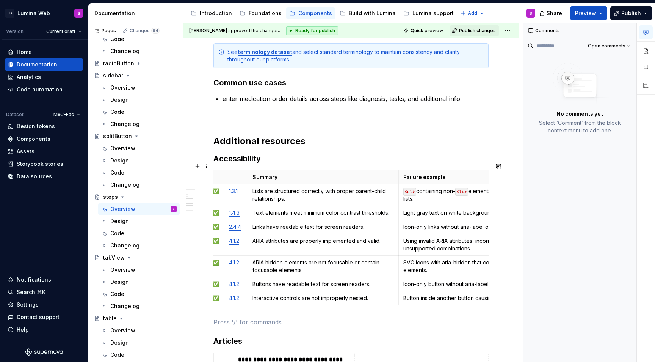
scroll to position [0, 0]
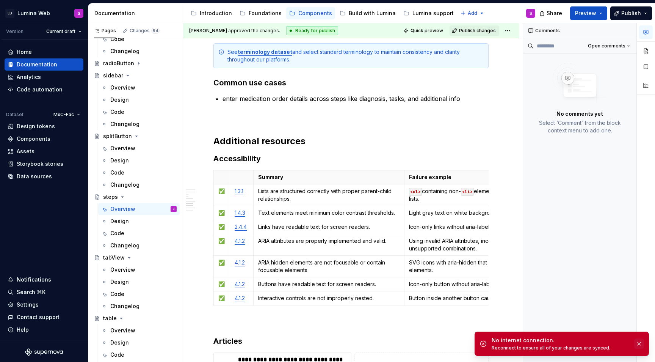
click at [641, 344] on button "button" at bounding box center [640, 343] width 10 height 11
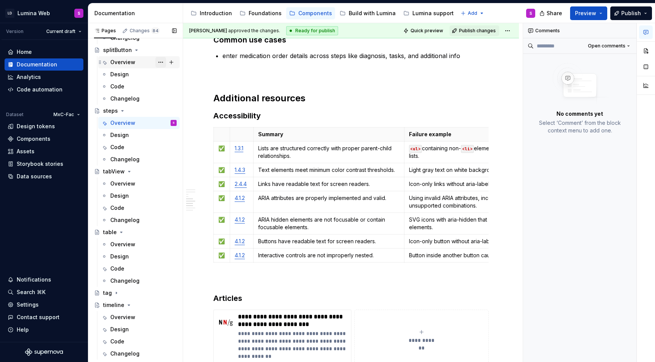
scroll to position [1876, 0]
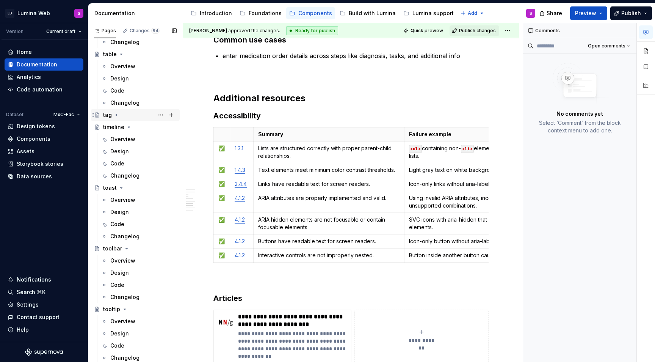
click at [118, 116] on icon "Page tree" at bounding box center [116, 115] width 6 height 6
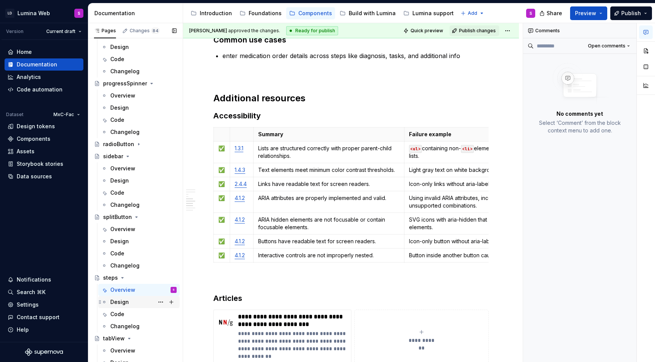
scroll to position [1530, 0]
click at [125, 156] on icon "Page tree" at bounding box center [128, 157] width 6 height 6
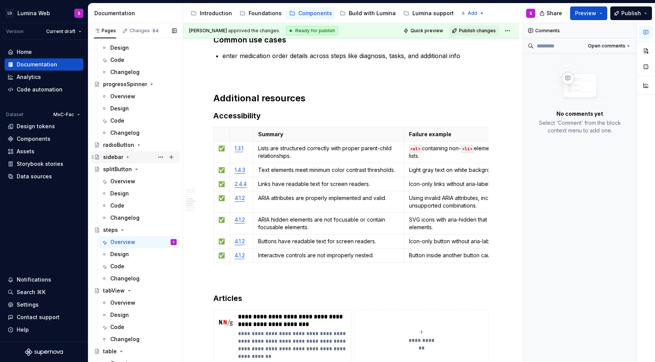
click at [127, 156] on icon "Page tree" at bounding box center [128, 157] width 6 height 6
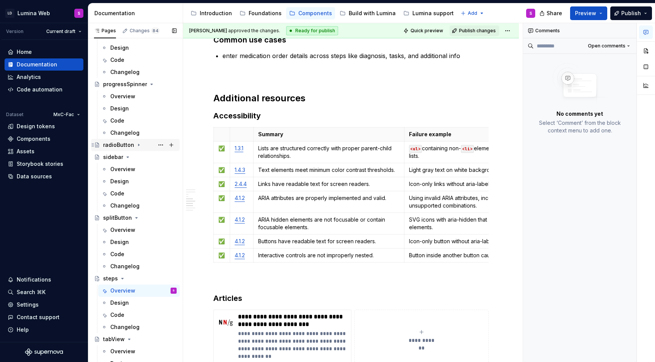
click at [136, 145] on icon "Page tree" at bounding box center [139, 145] width 6 height 6
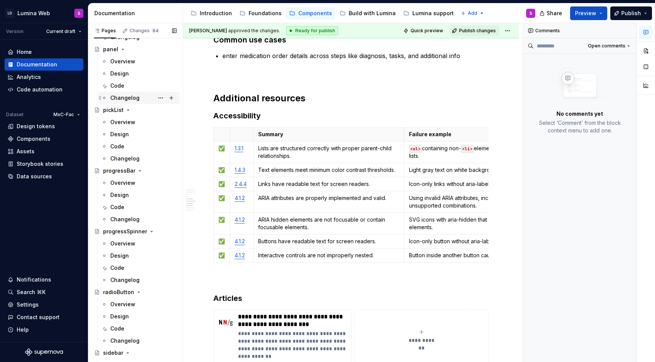
scroll to position [1317, 0]
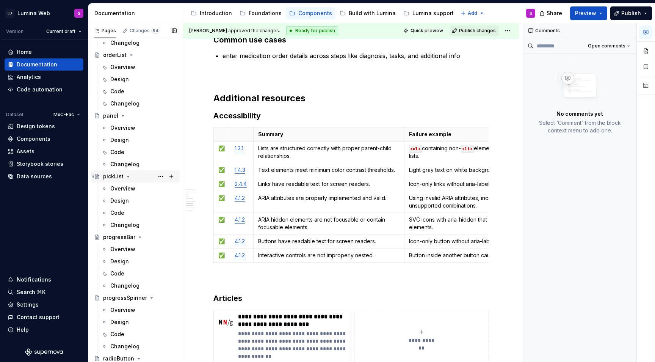
click at [129, 176] on icon "Page tree" at bounding box center [128, 176] width 6 height 6
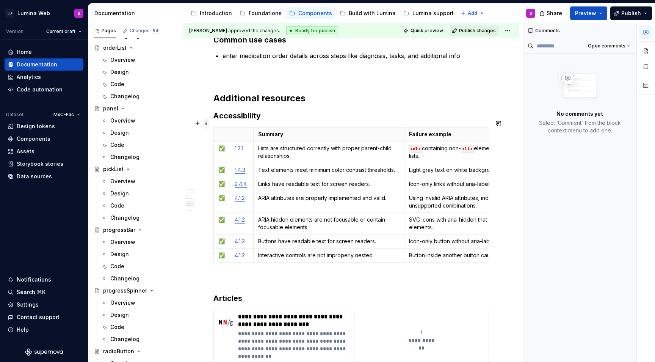
click at [205, 125] on span at bounding box center [206, 123] width 6 height 11
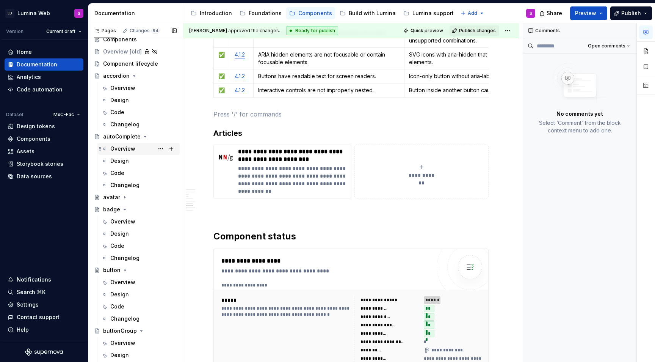
scroll to position [0, 0]
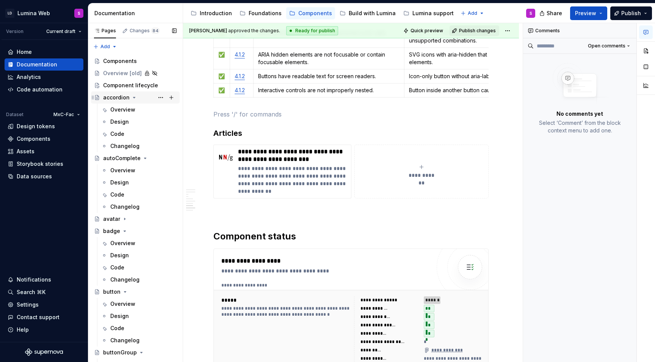
click at [129, 170] on div "Overview" at bounding box center [122, 171] width 25 height 8
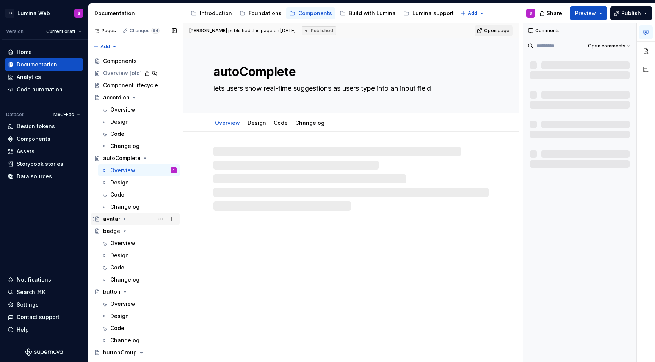
scroll to position [9, 0]
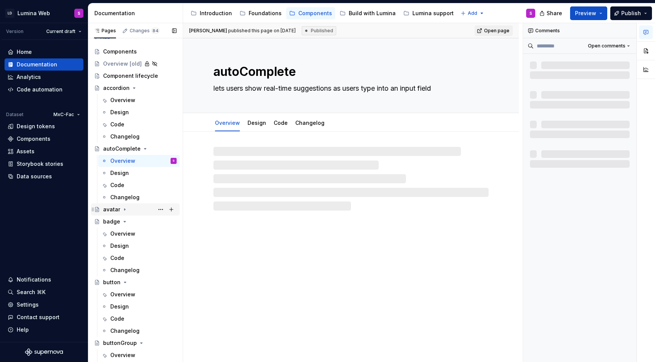
click at [122, 207] on icon "Page tree" at bounding box center [125, 209] width 6 height 6
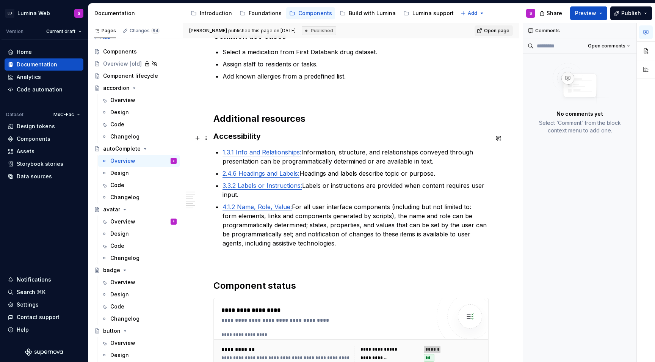
scroll to position [1594, 0]
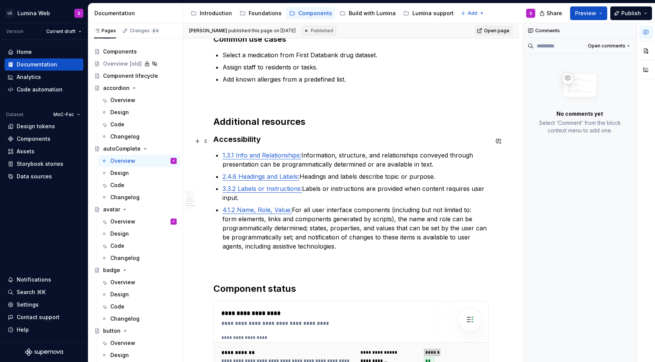
click at [270, 140] on h3 "Accessibility" at bounding box center [351, 139] width 275 height 11
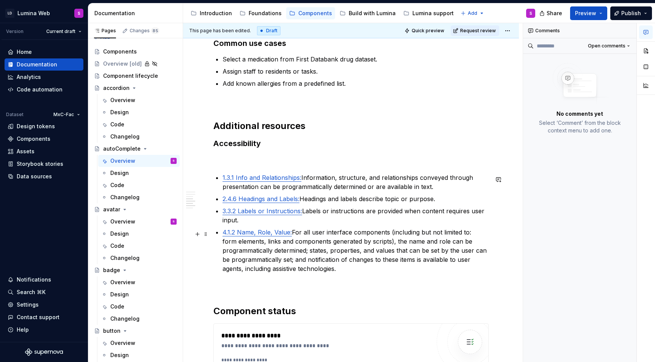
scroll to position [1595, 0]
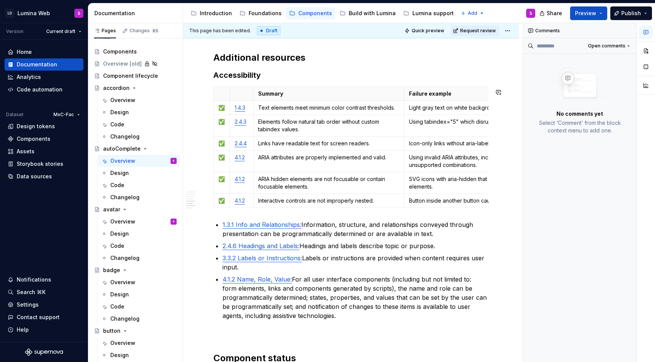
scroll to position [1662, 0]
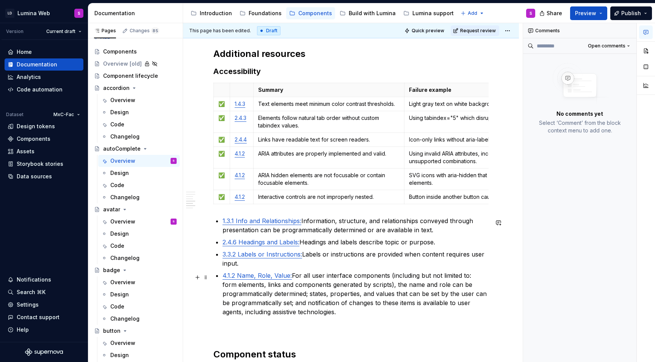
click at [350, 313] on p "4.1.2 Name, Role, Value: For all user interface components (including but not l…" at bounding box center [356, 294] width 266 height 46
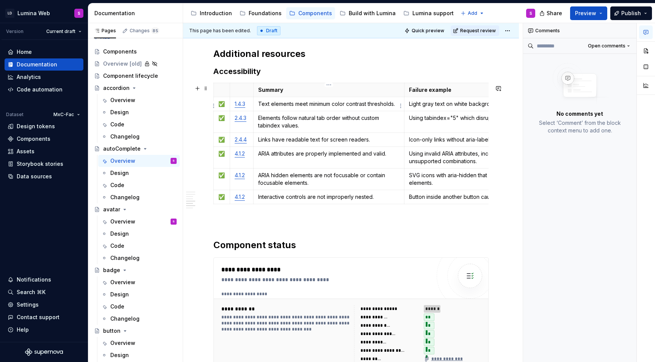
click at [263, 106] on p "Text elements meet minimum color contrast thresholds." at bounding box center [329, 104] width 142 height 8
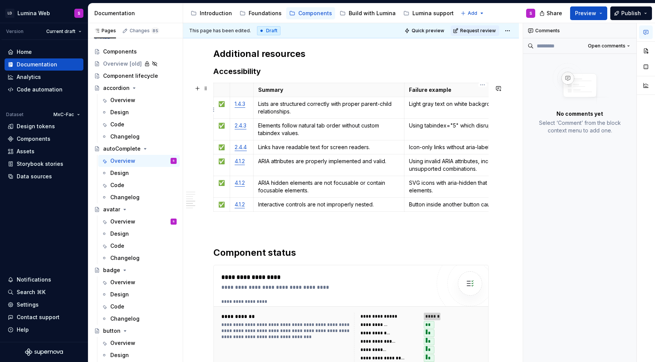
click at [440, 113] on td "Light gray text on white background below 4.5:1 ratio." at bounding box center [483, 108] width 157 height 22
click at [431, 135] on td "Using tabindex="5" which disrupts natural tab order." at bounding box center [483, 130] width 157 height 22
click at [326, 129] on p "Elements follow natural tab order without custom tabindex values." at bounding box center [329, 129] width 142 height 15
click at [305, 137] on p "Elements follow natural tab order without custom tabindex values." at bounding box center [329, 129] width 142 height 15
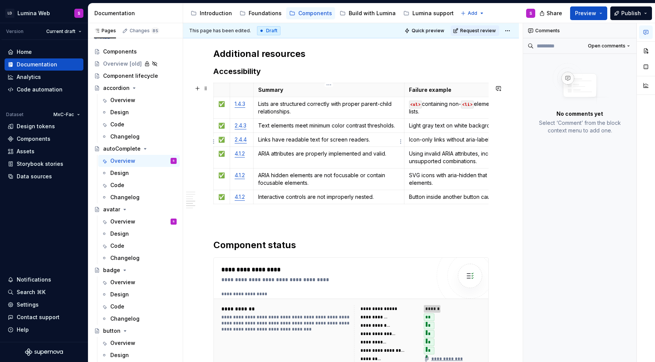
click at [317, 146] on td "Links have readable text for screen readers." at bounding box center [328, 140] width 151 height 14
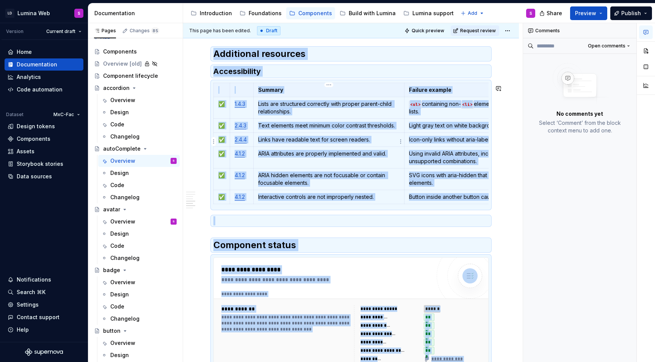
click at [320, 143] on p "Links have readable text for screen readers." at bounding box center [329, 140] width 142 height 8
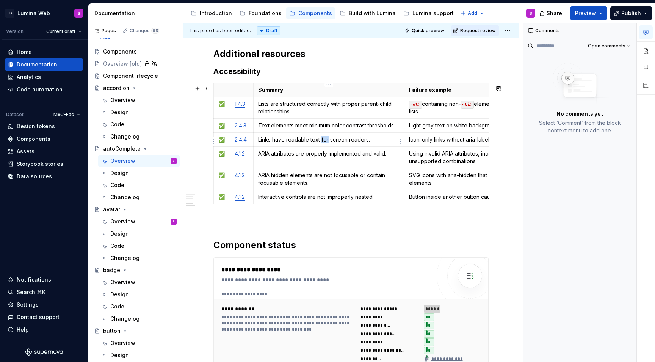
click at [320, 143] on p "Links have readable text for screen readers." at bounding box center [329, 140] width 142 height 8
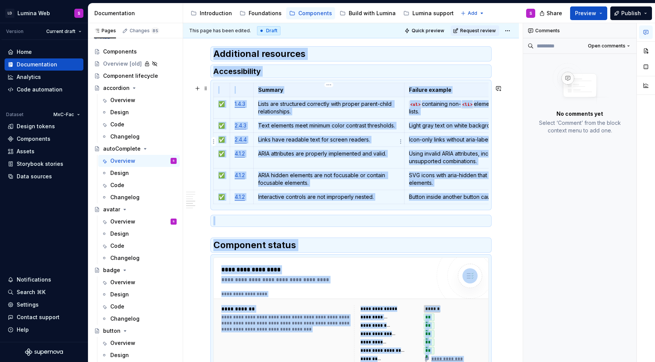
click at [304, 137] on td "Links have readable text for screen readers." at bounding box center [328, 140] width 151 height 14
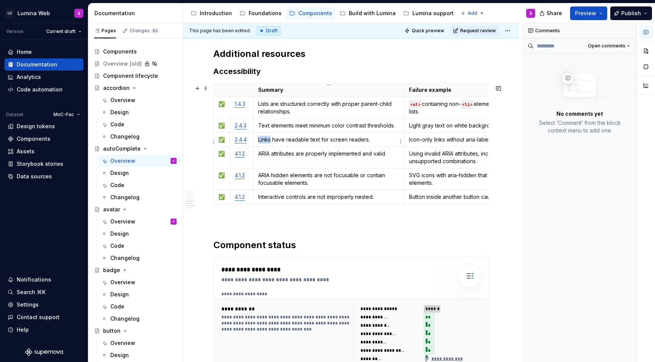
click at [304, 137] on td "Links have readable text for screen readers." at bounding box center [328, 140] width 151 height 14
click at [426, 143] on p "Icon-only links without aria-label or visible text." at bounding box center [482, 140] width 147 height 8
click at [310, 162] on td "ARIA attributes are properly implemented and valid." at bounding box center [328, 158] width 151 height 22
click at [425, 160] on p "Using invalid ARIA attributes, incorrect values, or unsupported combinations." at bounding box center [482, 157] width 147 height 15
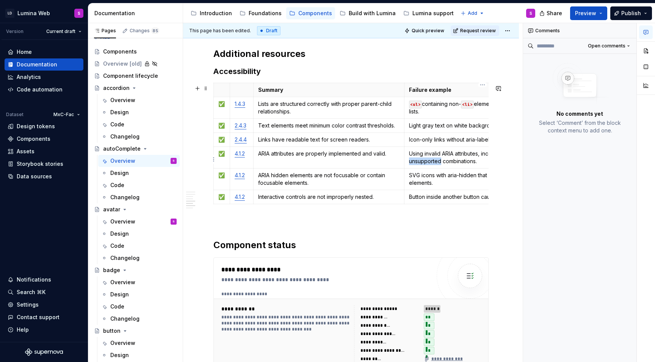
click at [425, 160] on p "Using invalid ARIA attributes, incorrect values, or unsupported combinations." at bounding box center [482, 157] width 147 height 15
click at [214, 180] on html "LD Lumina Web S Version Current draft Home Documentation Analytics Code automat…" at bounding box center [327, 181] width 655 height 362
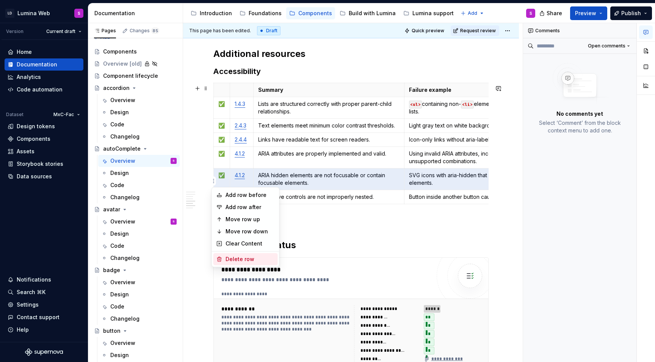
click at [234, 259] on div "Delete row" at bounding box center [250, 259] width 49 height 8
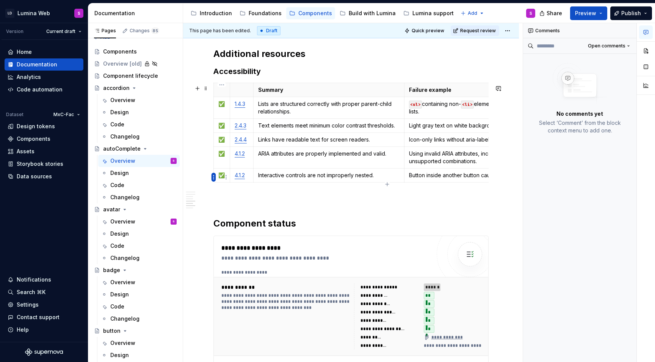
click at [214, 176] on html "LD Lumina Web S Version Current draft Home Documentation Analytics Code automat…" at bounding box center [327, 181] width 655 height 362
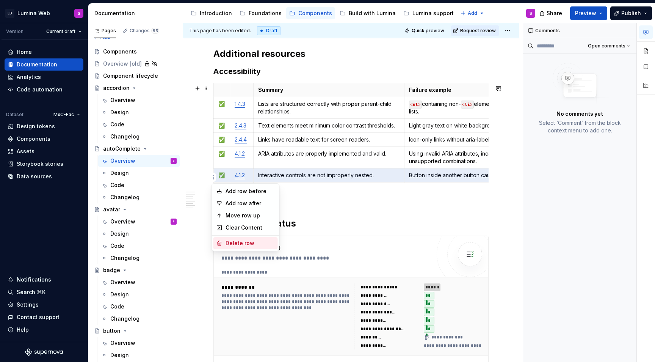
click at [237, 245] on div "Delete row" at bounding box center [250, 243] width 49 height 8
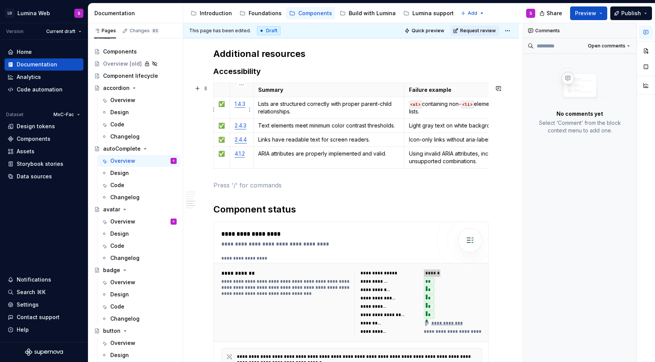
click at [240, 110] on td "1.4.3" at bounding box center [242, 108] width 24 height 22
click at [240, 128] on link "2.4.3" at bounding box center [241, 125] width 12 height 6
click at [243, 105] on link "1.4.3" at bounding box center [240, 104] width 11 height 6
type textarea "*"
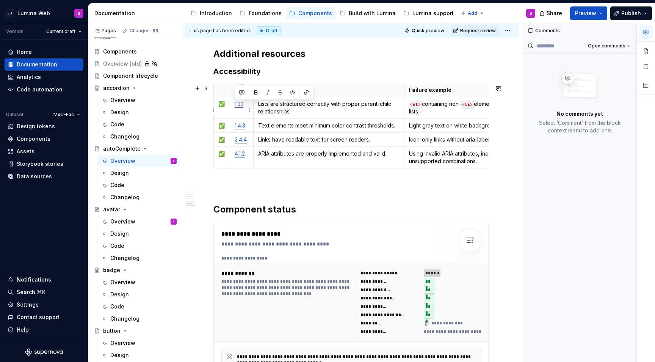
click at [241, 105] on link "1.3.1" at bounding box center [239, 104] width 9 height 6
click at [268, 114] on p "Lists are structured correctly with proper parent-child relationships." at bounding box center [329, 107] width 142 height 15
click at [322, 126] on p "Text elements meet minimum color contrast thresholds." at bounding box center [329, 126] width 142 height 8
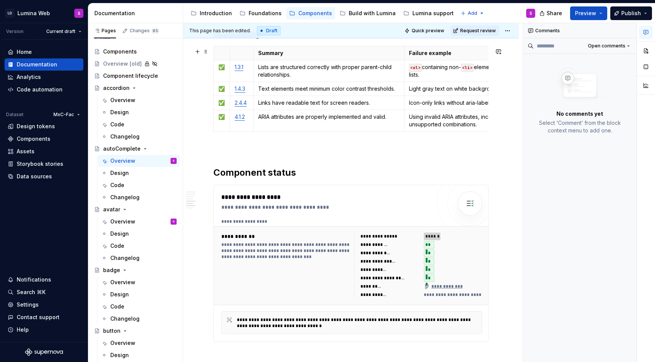
scroll to position [1702, 0]
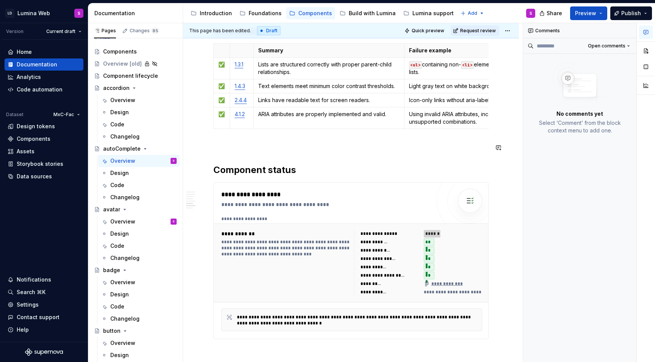
click at [249, 146] on p at bounding box center [351, 145] width 275 height 9
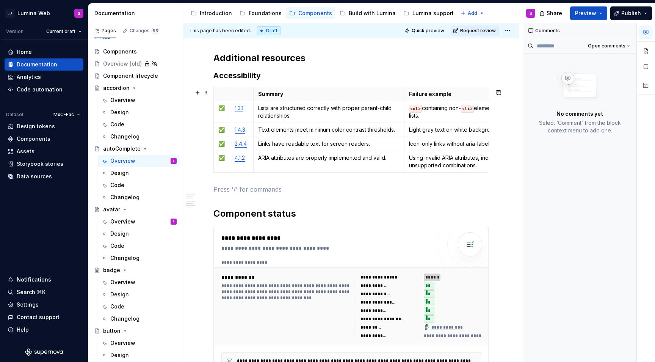
scroll to position [1655, 0]
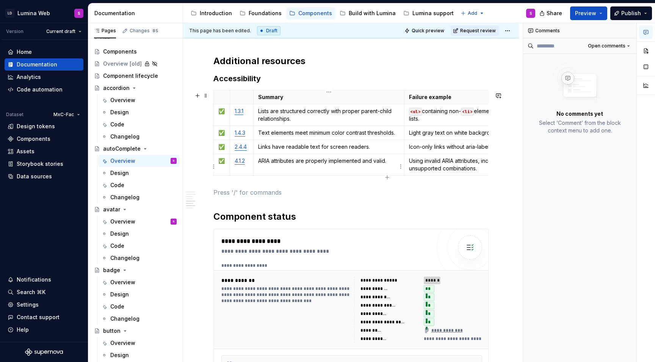
click at [281, 165] on p "ARIA attributes are properly implemented and valid." at bounding box center [329, 161] width 142 height 8
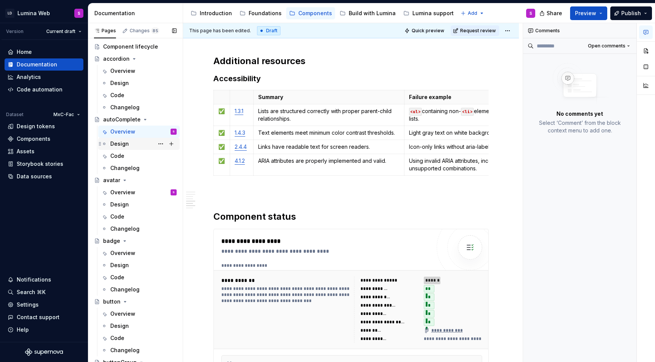
scroll to position [39, 0]
click at [206, 93] on span at bounding box center [206, 95] width 6 height 11
click at [217, 193] on p at bounding box center [351, 192] width 275 height 9
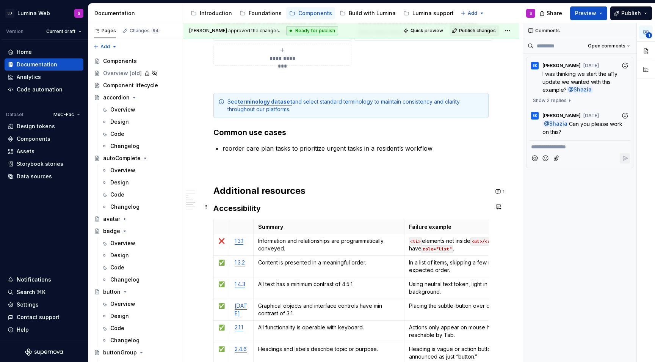
scroll to position [1312, 0]
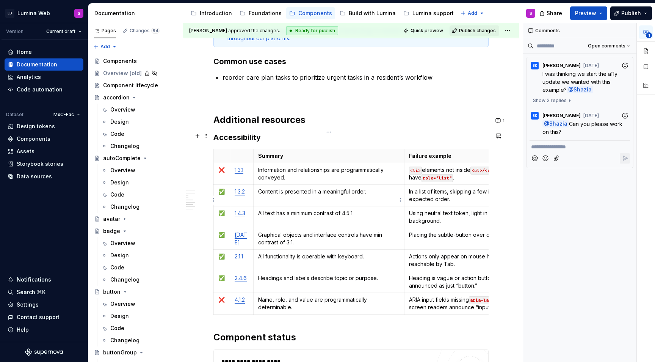
click at [257, 207] on td "All text has a minimum contrast of 4.5:1." at bounding box center [328, 217] width 151 height 22
click at [331, 296] on p "Name, role, and value are programmatically determinable." at bounding box center [329, 303] width 142 height 15
click at [207, 139] on span at bounding box center [206, 135] width 6 height 11
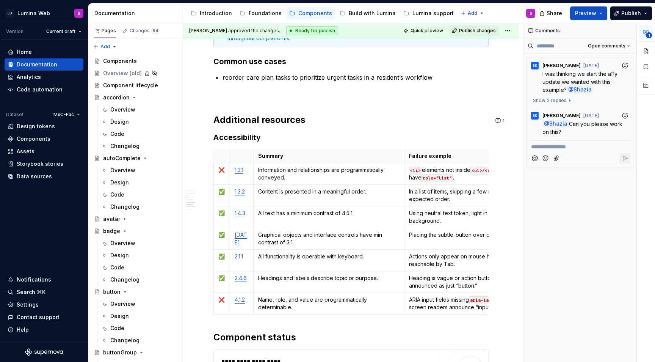
type textarea "*"
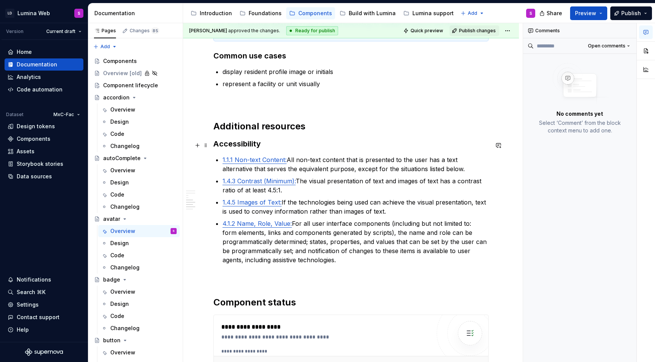
scroll to position [1284, 0]
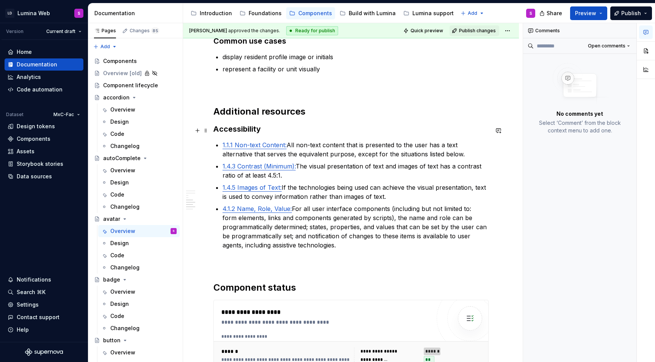
click at [266, 129] on h3 "Accessibility" at bounding box center [351, 129] width 275 height 11
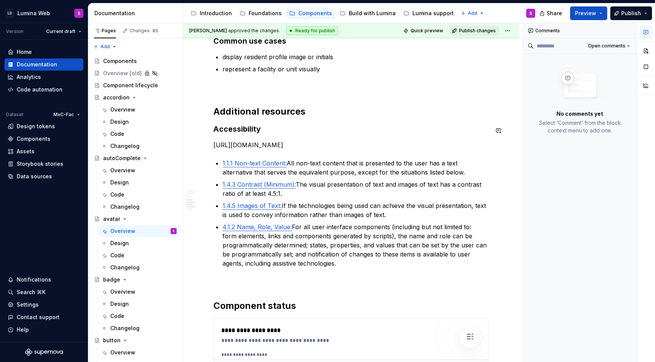
scroll to position [0, 0]
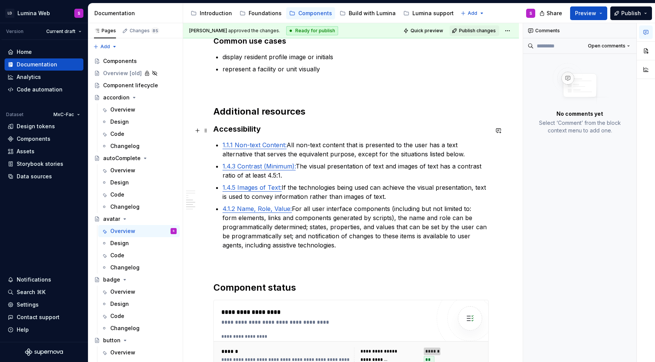
click at [268, 126] on h3 "Accessibility" at bounding box center [351, 129] width 275 height 11
click at [271, 132] on h3 "Accessibility" at bounding box center [351, 129] width 275 height 11
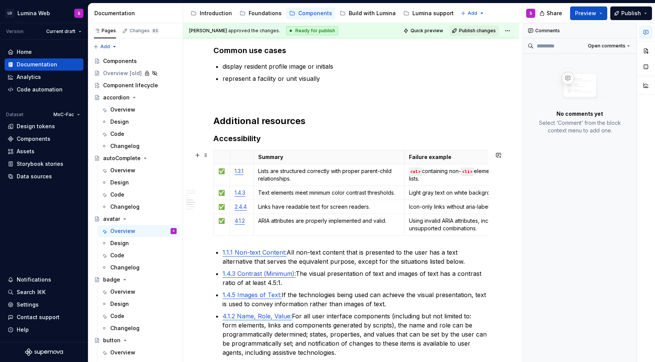
scroll to position [1266, 0]
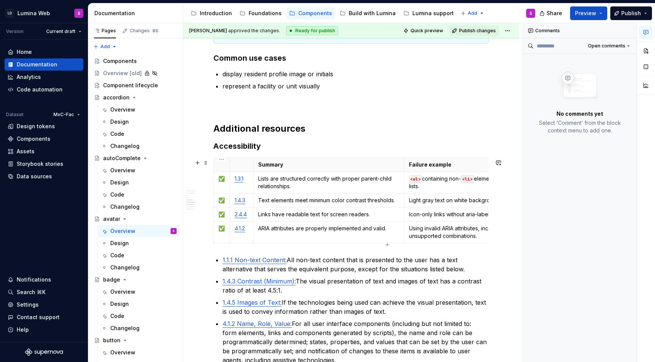
click at [216, 232] on td "✅" at bounding box center [222, 233] width 16 height 22
click at [213, 233] on html "LD Lumina Web S Version Current draft Home Documentation Analytics Code automat…" at bounding box center [327, 181] width 655 height 362
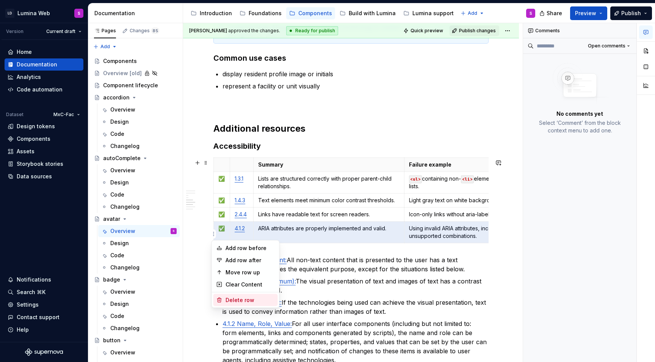
click at [243, 302] on div "Delete row" at bounding box center [250, 300] width 49 height 8
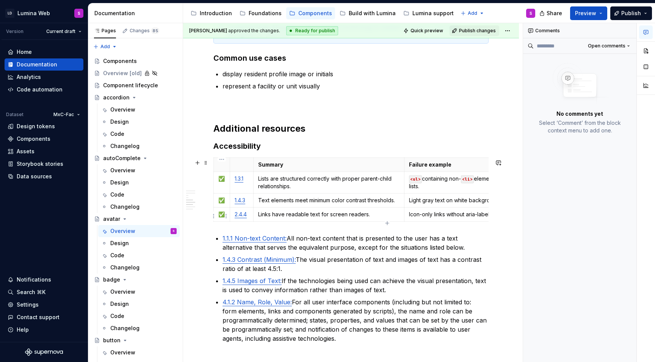
click at [213, 214] on html "LD Lumina Web S Version Current draft Home Documentation Analytics Code automat…" at bounding box center [327, 181] width 655 height 362
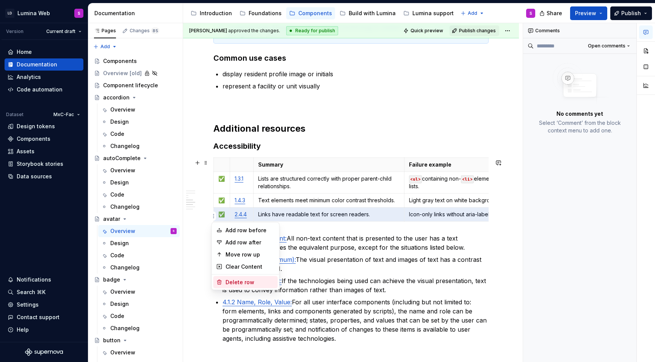
click at [236, 281] on div "Delete row" at bounding box center [250, 282] width 49 height 8
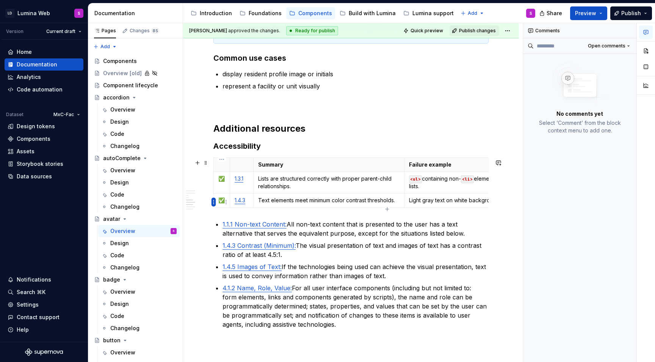
click at [214, 200] on html "LD Lumina Web S Version Current draft Home Documentation Analytics Code automat…" at bounding box center [327, 181] width 655 height 362
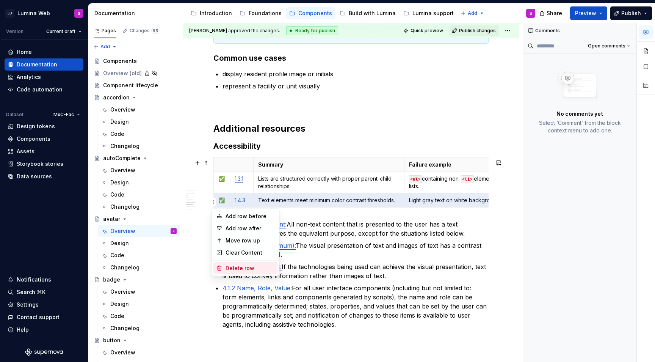
click at [241, 268] on div "Delete row" at bounding box center [250, 268] width 49 height 8
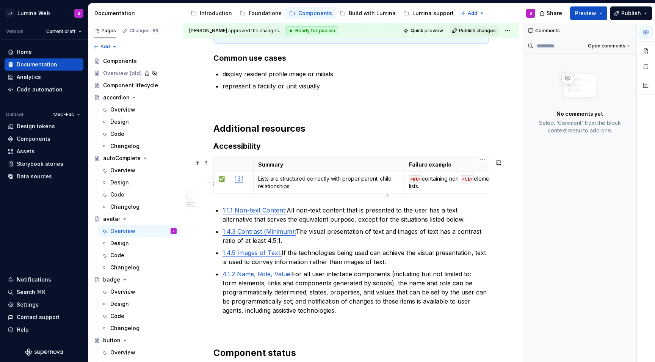
click at [437, 179] on p "<ul> containing non- <li> elements or <li> outside proper lists." at bounding box center [482, 182] width 147 height 15
click at [300, 196] on div "Summary Failure example ✅ 1.3.1 Lists are structured correctly with proper pare…" at bounding box center [351, 176] width 275 height 39
click at [299, 192] on td "Lists are structured correctly with proper parent-child relationships." at bounding box center [328, 183] width 151 height 22
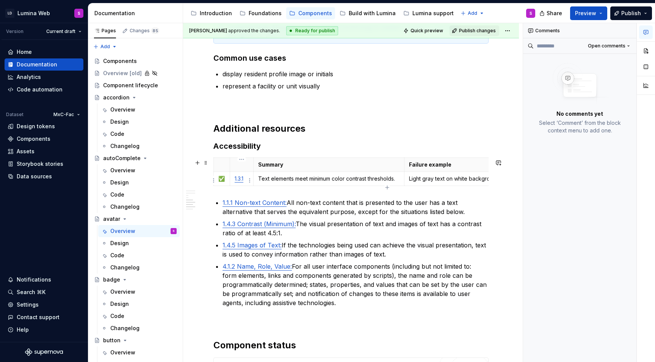
click at [239, 178] on link "1.3.1" at bounding box center [239, 178] width 9 height 6
type textarea "*"
click at [247, 182] on p "1.4.3" at bounding box center [242, 179] width 14 height 8
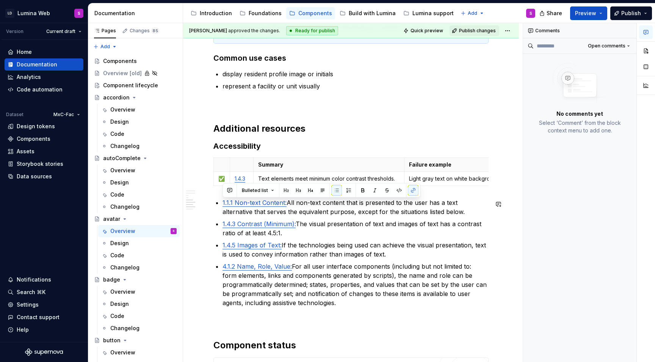
drag, startPoint x: 344, startPoint y: 303, endPoint x: 217, endPoint y: 198, distance: 164.8
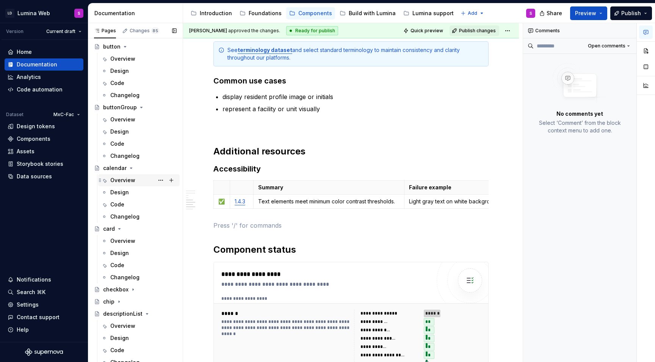
scroll to position [311, 0]
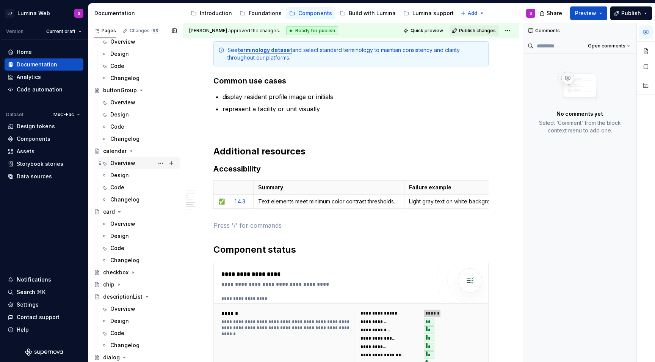
click at [126, 161] on div "Overview" at bounding box center [122, 163] width 25 height 8
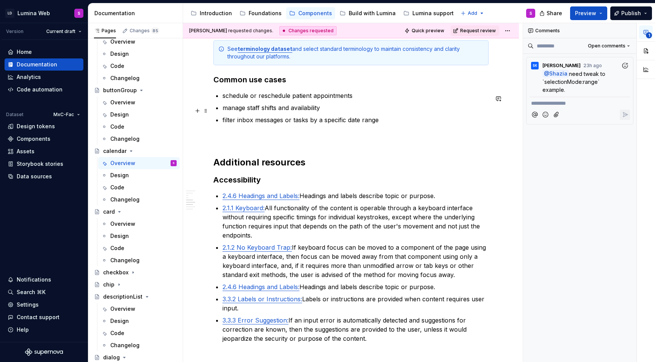
scroll to position [1692, 0]
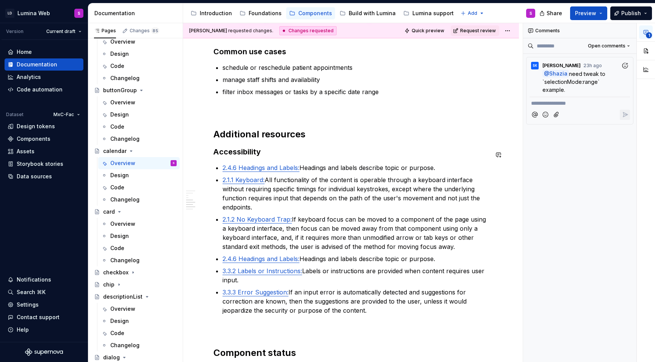
click at [267, 154] on h3 "Accessibility" at bounding box center [351, 151] width 275 height 11
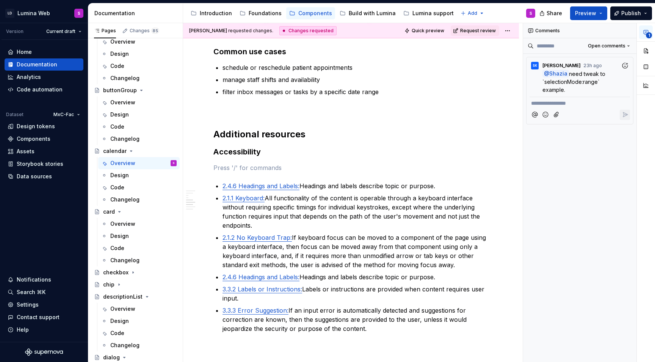
type textarea "*"
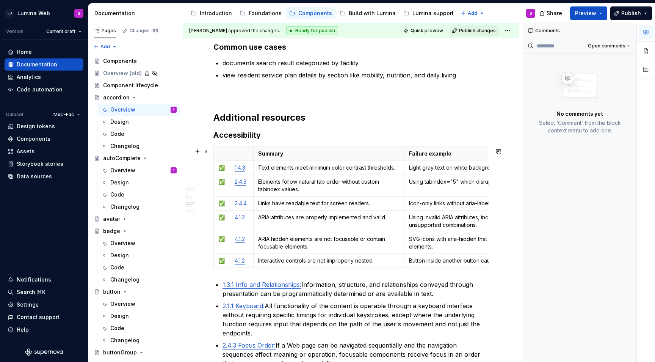
scroll to position [1566, 0]
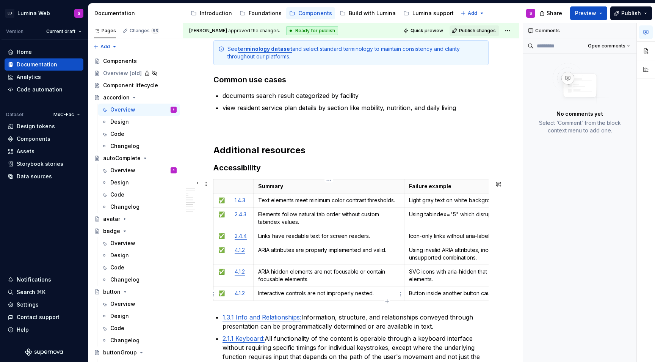
click at [294, 295] on p "Interactive controls are not improperly nested." at bounding box center [329, 293] width 142 height 8
click at [208, 187] on span at bounding box center [206, 184] width 6 height 11
click at [206, 188] on span at bounding box center [206, 184] width 6 height 11
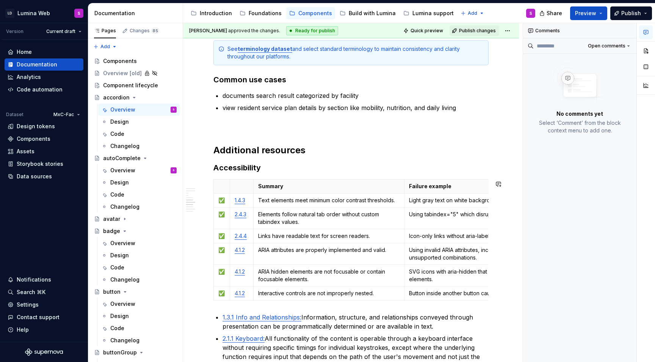
click at [330, 293] on p "Interactive controls are not improperly nested." at bounding box center [329, 293] width 142 height 8
click at [299, 184] on p "Summary" at bounding box center [329, 186] width 142 height 8
click at [207, 183] on span at bounding box center [206, 184] width 6 height 11
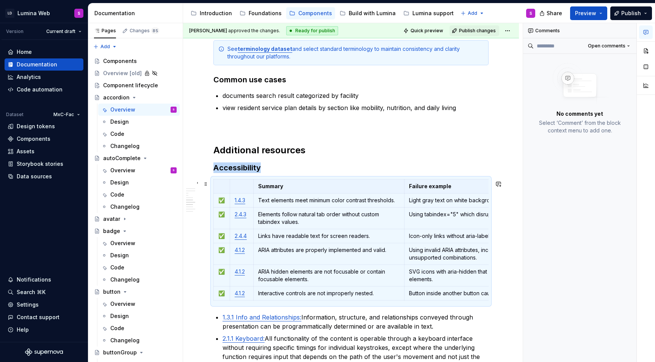
copy h3 "Accessibility"
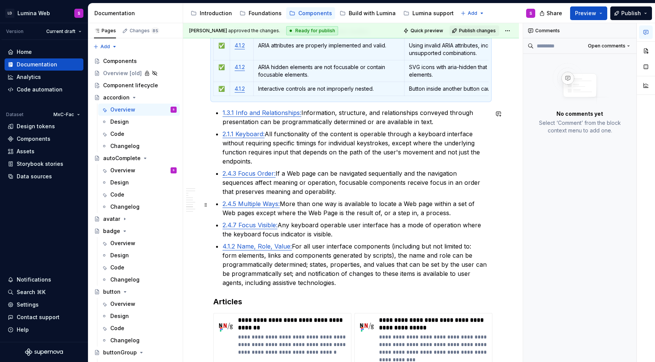
scroll to position [1783, 0]
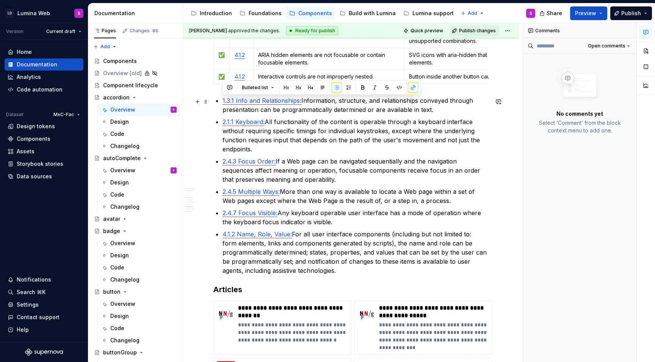
drag, startPoint x: 348, startPoint y: 270, endPoint x: 214, endPoint y: 104, distance: 213.9
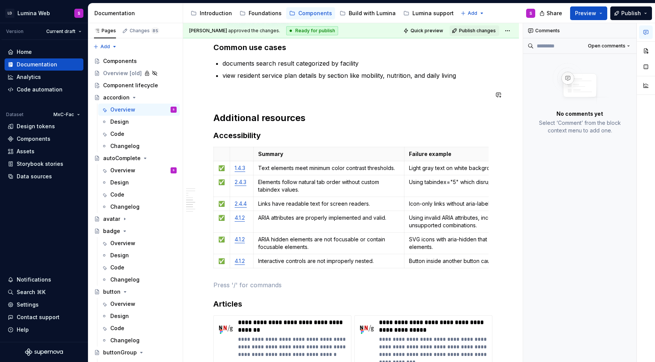
scroll to position [1599, 0]
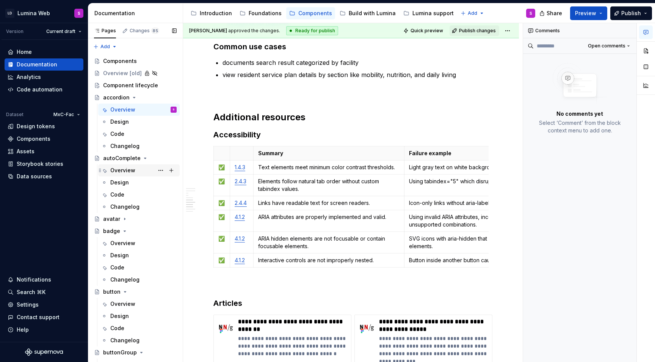
click at [133, 168] on div "Overview" at bounding box center [122, 171] width 25 height 8
type textarea "*"
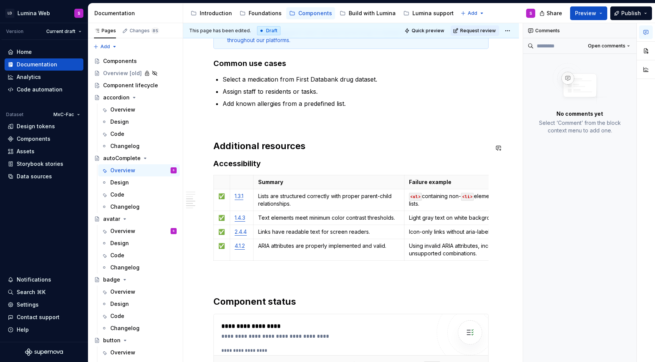
scroll to position [1509, 0]
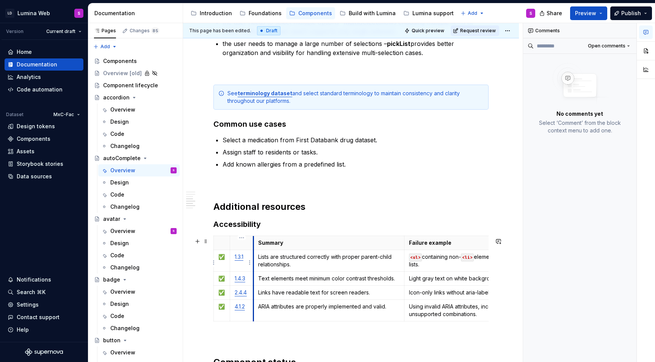
click at [253, 266] on td "1.3.1" at bounding box center [242, 261] width 24 height 22
click at [206, 239] on span at bounding box center [206, 241] width 6 height 11
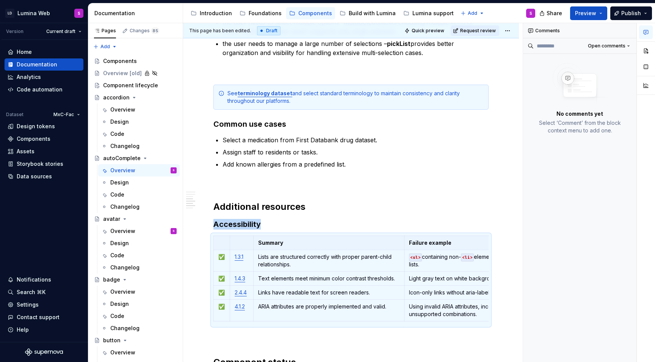
type textarea "*"
